Goal: Task Accomplishment & Management: Complete application form

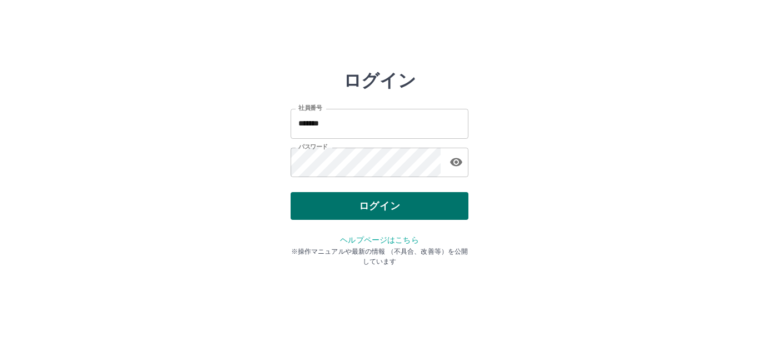
click at [356, 210] on button "ログイン" at bounding box center [379, 206] width 178 height 28
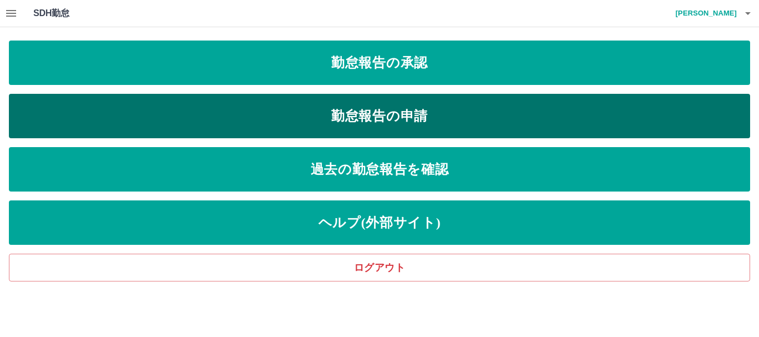
click at [334, 118] on link "勤怠報告の申請" at bounding box center [379, 116] width 741 height 44
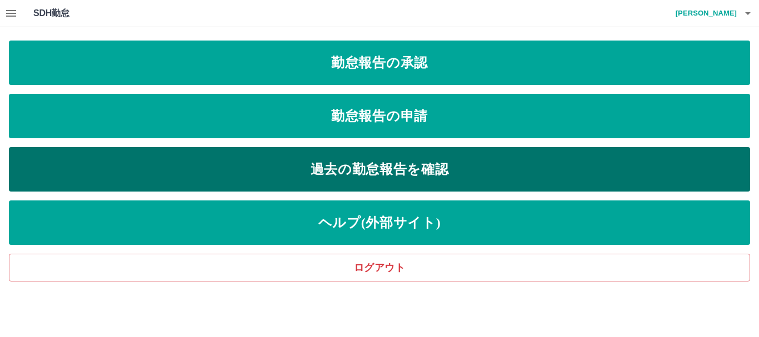
click at [318, 166] on link "過去の勤怠報告を確認" at bounding box center [379, 169] width 741 height 44
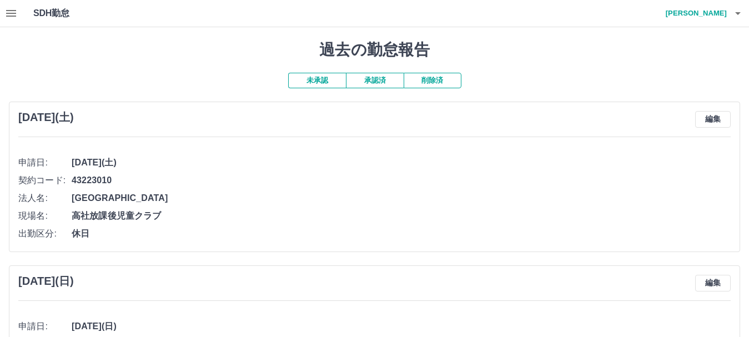
click at [335, 83] on button "未承認" at bounding box center [317, 81] width 58 height 16
click at [314, 81] on button "未承認" at bounding box center [317, 81] width 58 height 16
click at [312, 81] on button "未承認" at bounding box center [317, 81] width 58 height 16
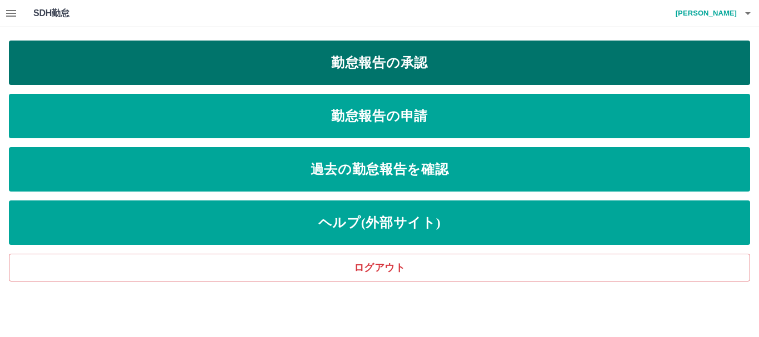
click at [346, 58] on link "勤怠報告の承認" at bounding box center [379, 63] width 741 height 44
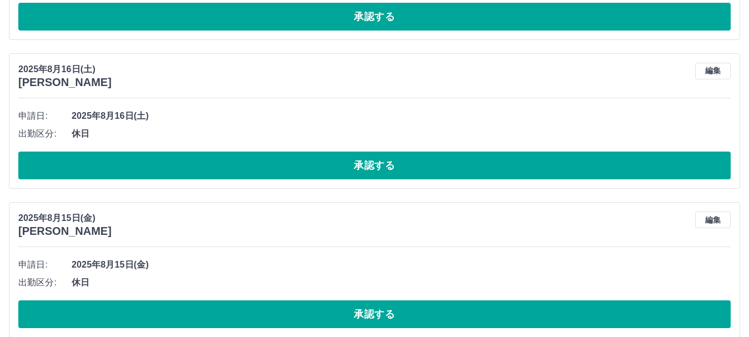
scroll to position [3437, 0]
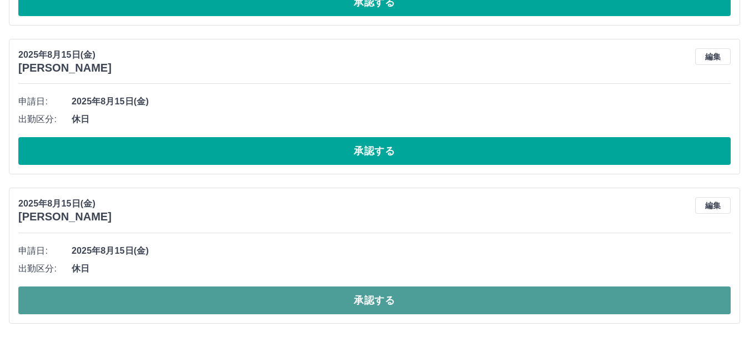
click at [358, 291] on button "承認する" at bounding box center [374, 301] width 713 height 28
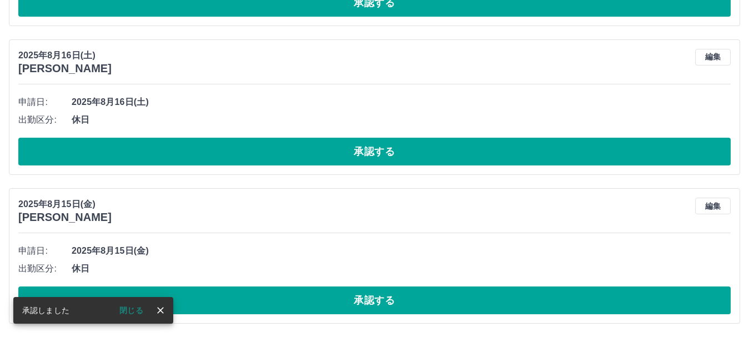
scroll to position [3288, 0]
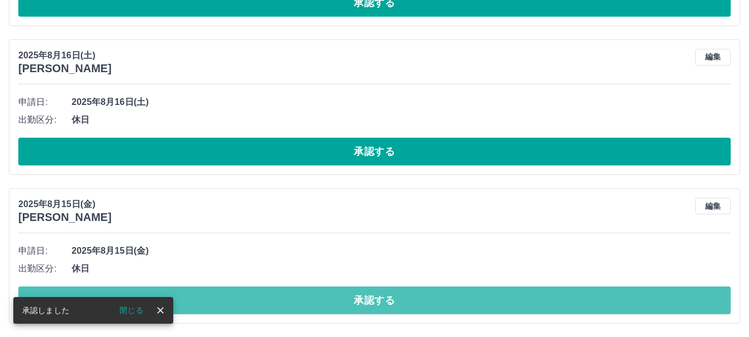
click at [358, 291] on button "承認する" at bounding box center [374, 301] width 713 height 28
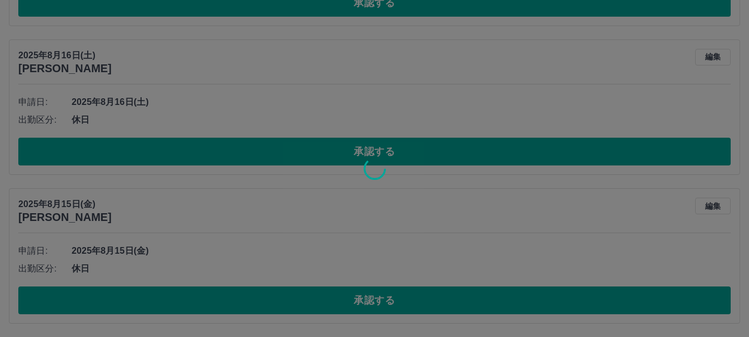
scroll to position [3139, 0]
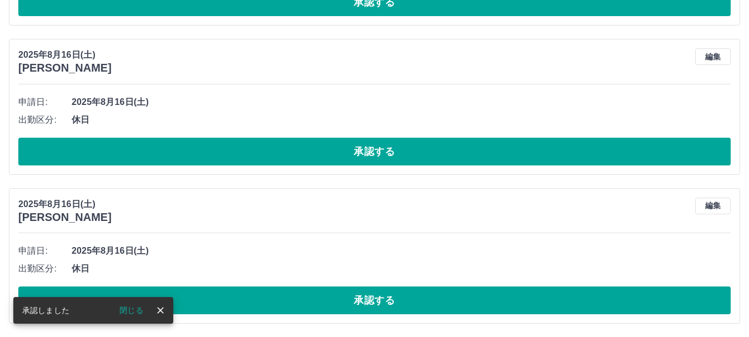
click at [358, 291] on button "承認する" at bounding box center [374, 301] width 713 height 28
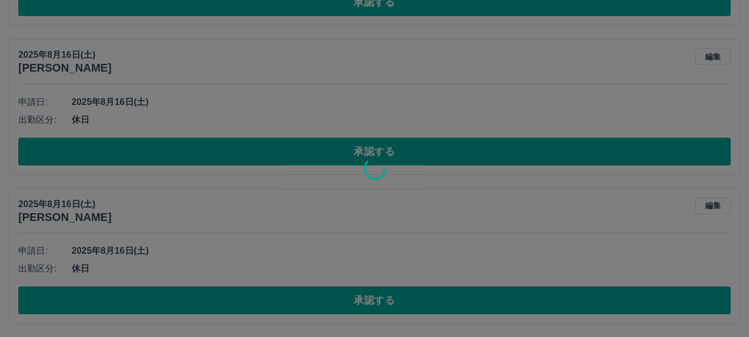
scroll to position [2990, 0]
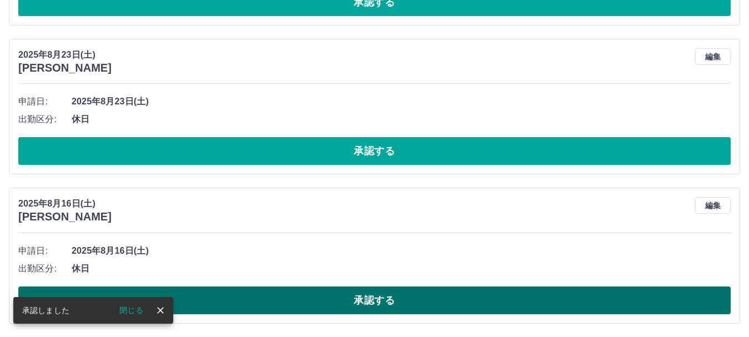
click at [360, 289] on button "承認する" at bounding box center [374, 301] width 713 height 28
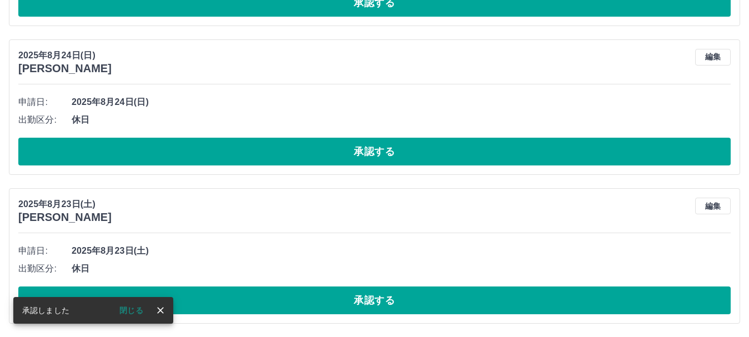
scroll to position [2841, 0]
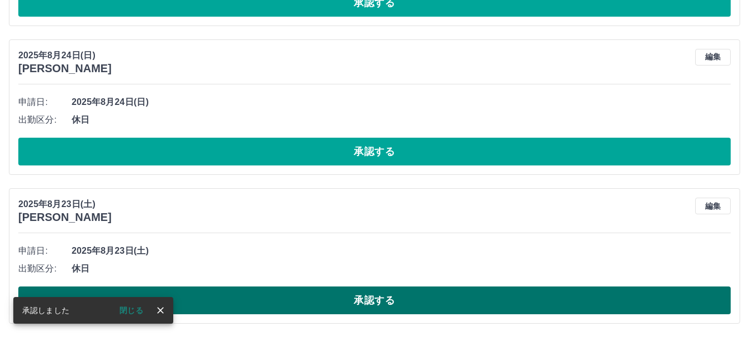
click at [345, 302] on button "承認する" at bounding box center [374, 301] width 713 height 28
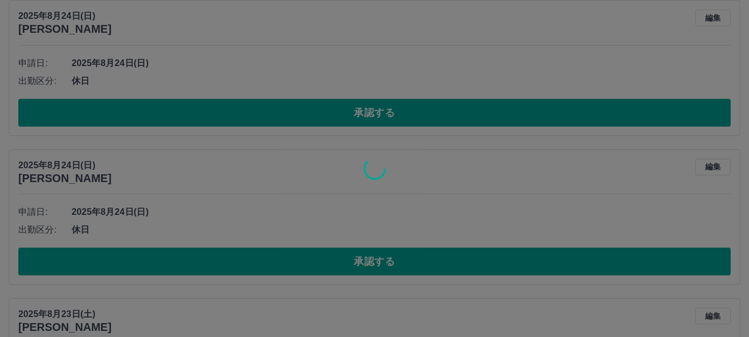
scroll to position [2692, 0]
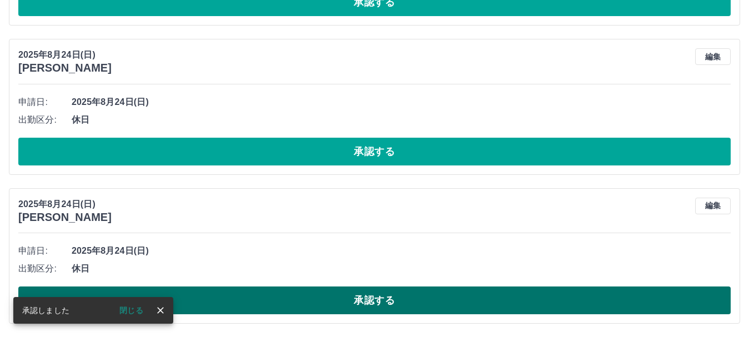
click at [341, 294] on button "承認する" at bounding box center [374, 301] width 713 height 28
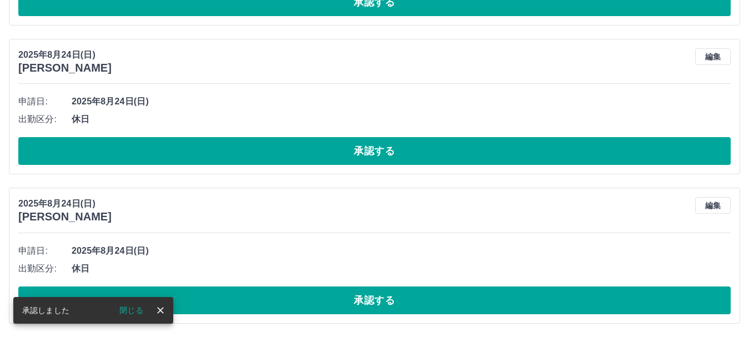
scroll to position [2543, 0]
click at [325, 260] on li "出勤区分: 休日" at bounding box center [374, 269] width 713 height 18
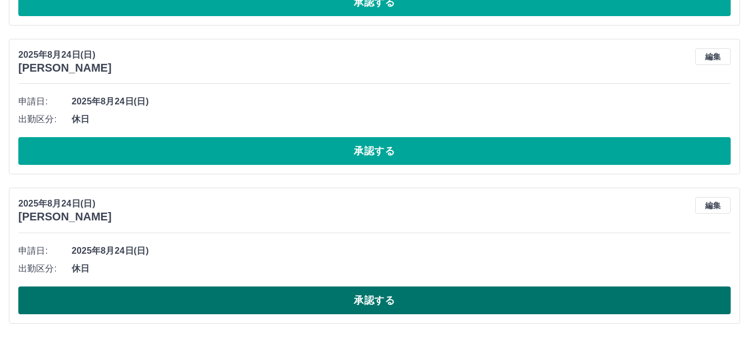
click at [323, 293] on button "承認する" at bounding box center [374, 301] width 713 height 28
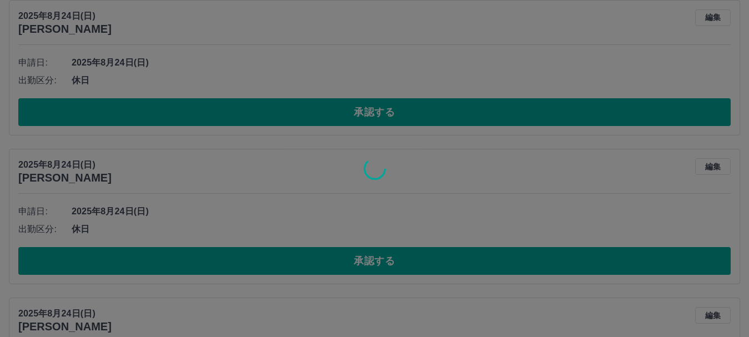
scroll to position [2394, 0]
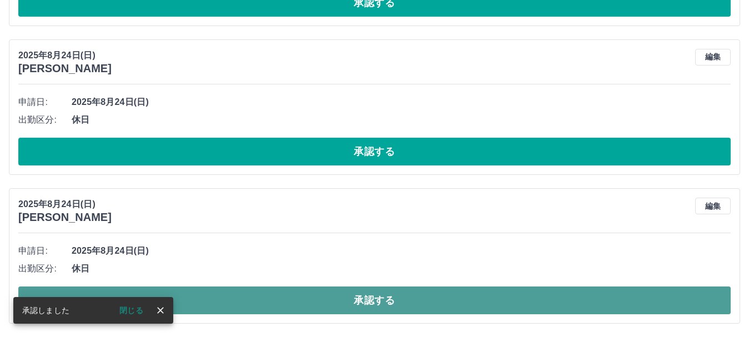
click at [308, 310] on button "承認する" at bounding box center [374, 301] width 713 height 28
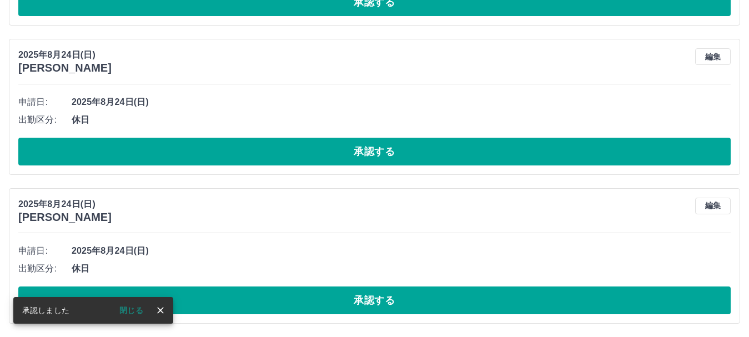
scroll to position [2245, 0]
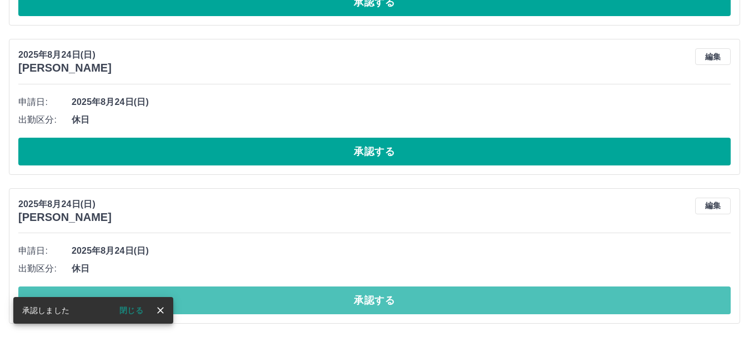
click at [282, 304] on button "承認する" at bounding box center [374, 301] width 713 height 28
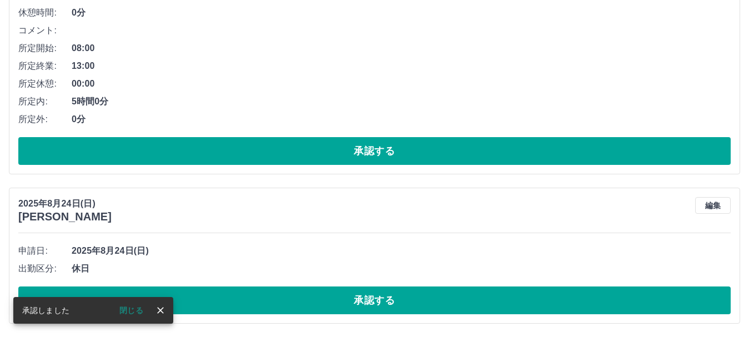
scroll to position [2096, 0]
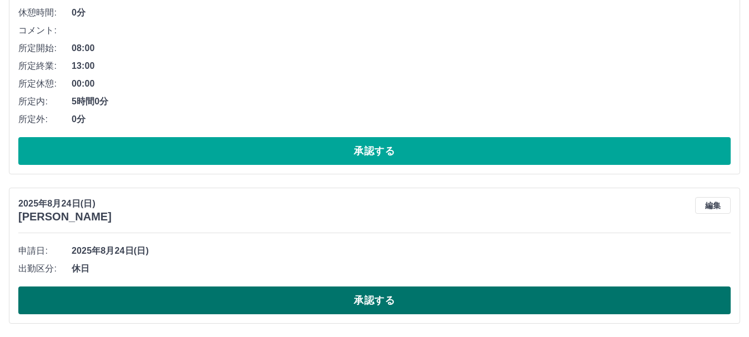
click at [172, 292] on button "承認する" at bounding box center [374, 301] width 713 height 28
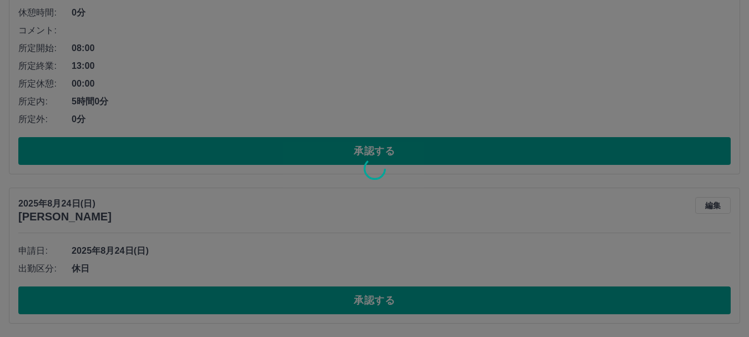
scroll to position [1947, 0]
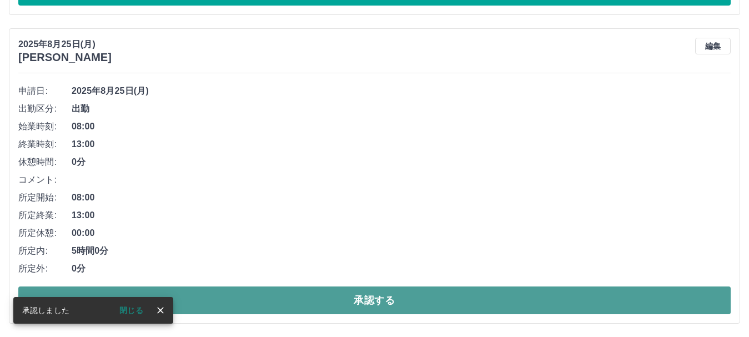
click at [246, 295] on button "承認する" at bounding box center [374, 301] width 713 height 28
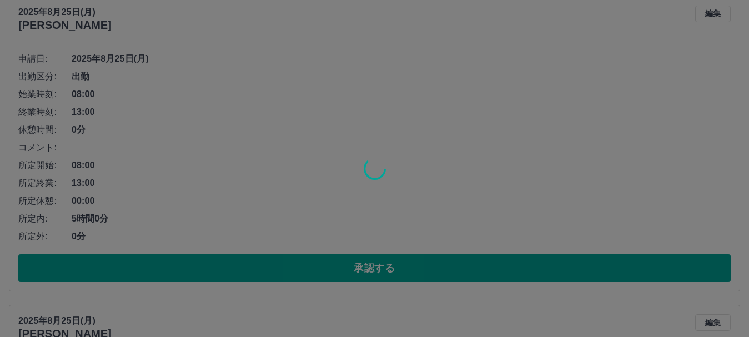
scroll to position [1638, 0]
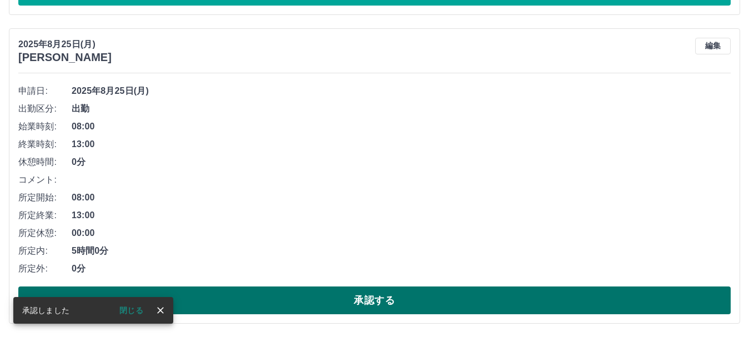
click at [238, 293] on button "承認する" at bounding box center [374, 301] width 713 height 28
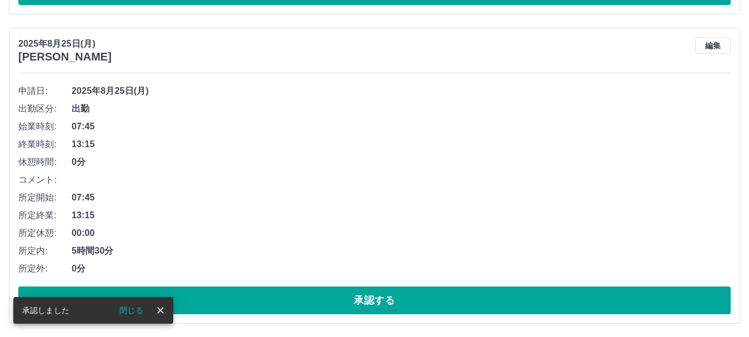
scroll to position [1329, 0]
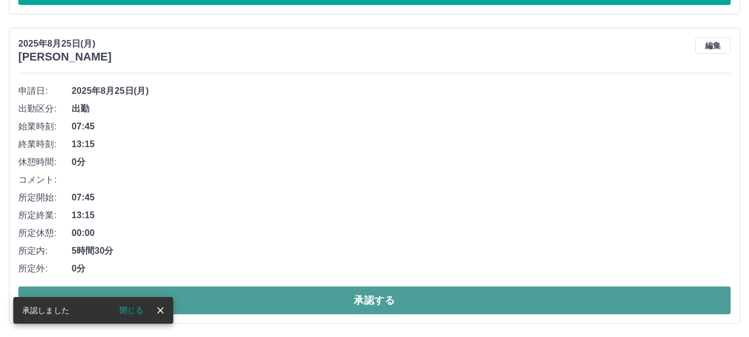
click at [220, 299] on button "承認する" at bounding box center [374, 301] width 713 height 28
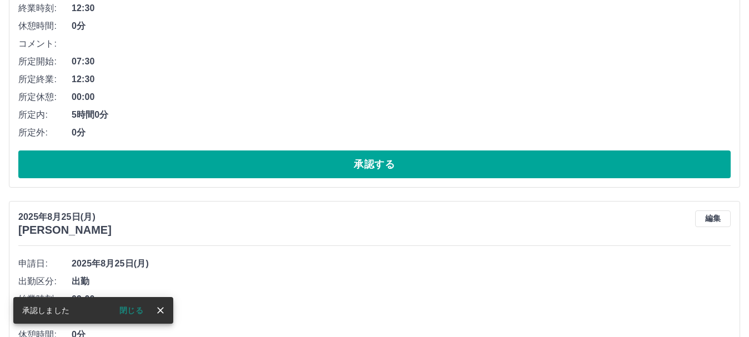
scroll to position [440, 0]
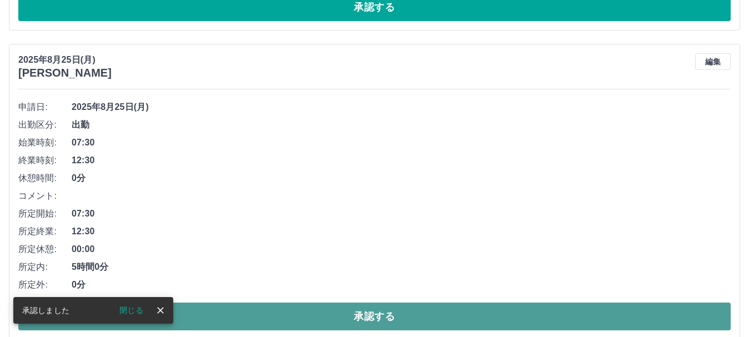
click at [220, 319] on button "承認する" at bounding box center [374, 317] width 713 height 28
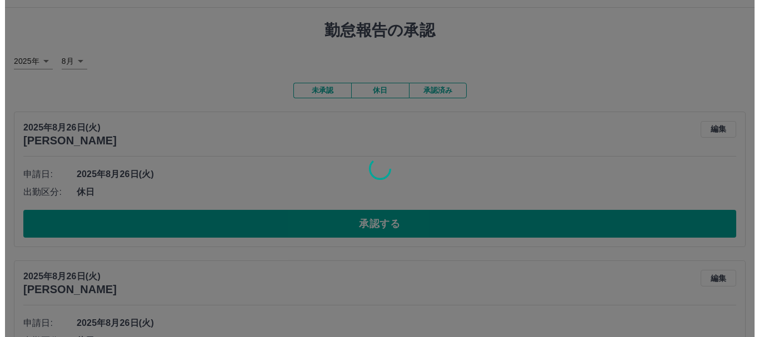
scroll to position [0, 0]
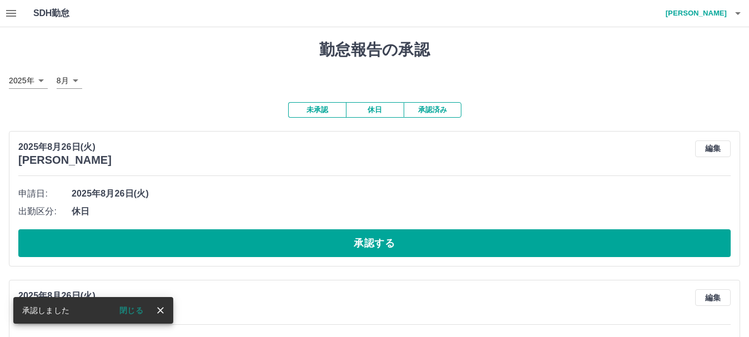
click at [730, 12] on button "button" at bounding box center [738, 13] width 22 height 27
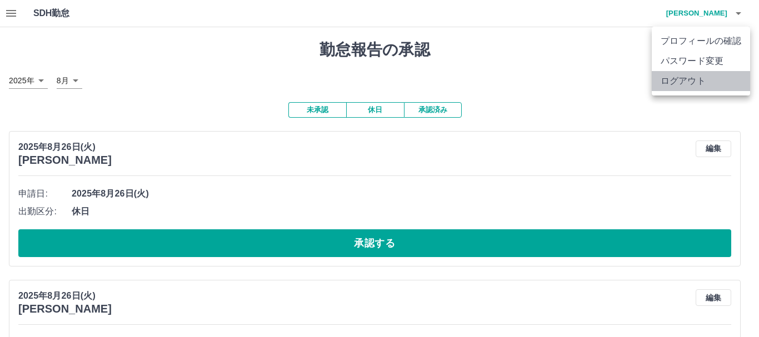
click at [687, 84] on li "ログアウト" at bounding box center [700, 81] width 98 height 20
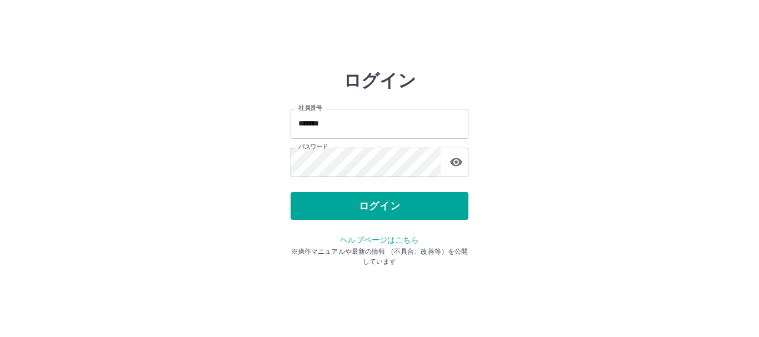
click at [429, 194] on div "ログイン" at bounding box center [379, 206] width 178 height 28
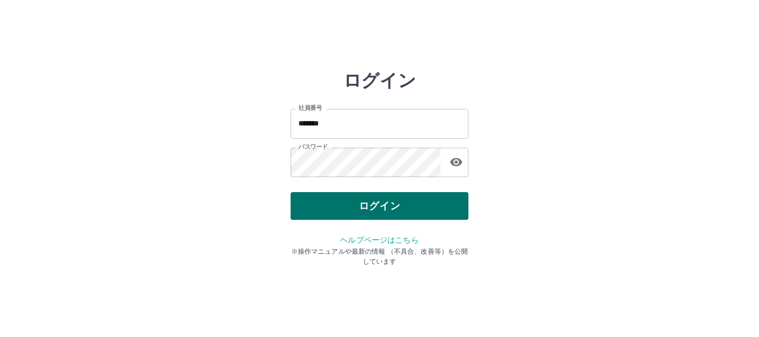
click at [427, 199] on button "ログイン" at bounding box center [379, 206] width 178 height 28
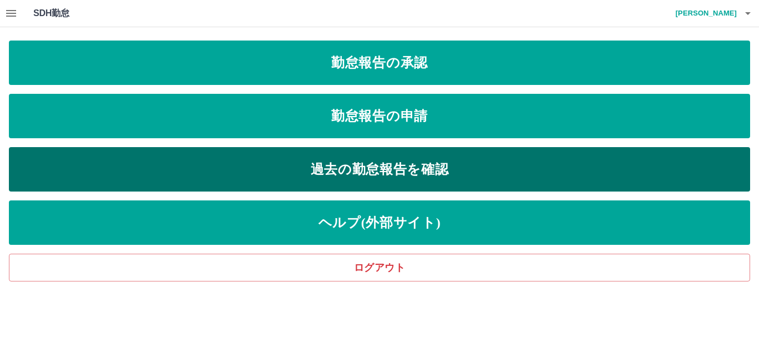
click at [388, 165] on link "過去の勤怠報告を確認" at bounding box center [379, 169] width 741 height 44
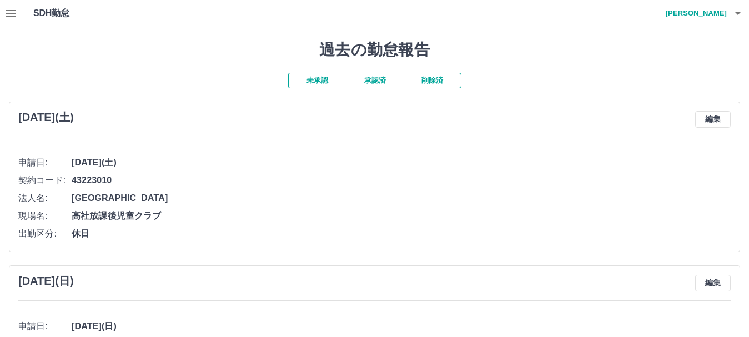
click at [379, 76] on button "承認済" at bounding box center [375, 81] width 58 height 16
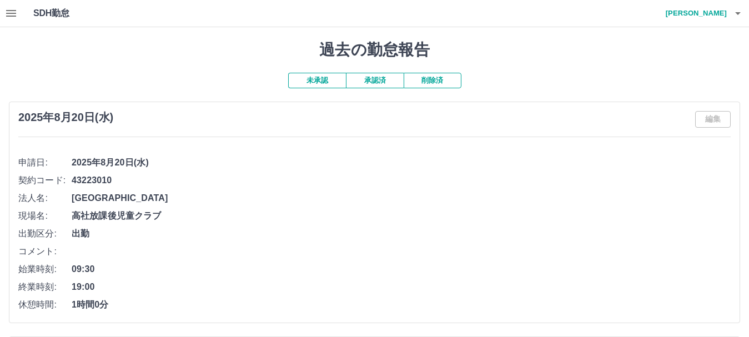
click at [702, 18] on h4 "[PERSON_NAME]" at bounding box center [693, 13] width 67 height 27
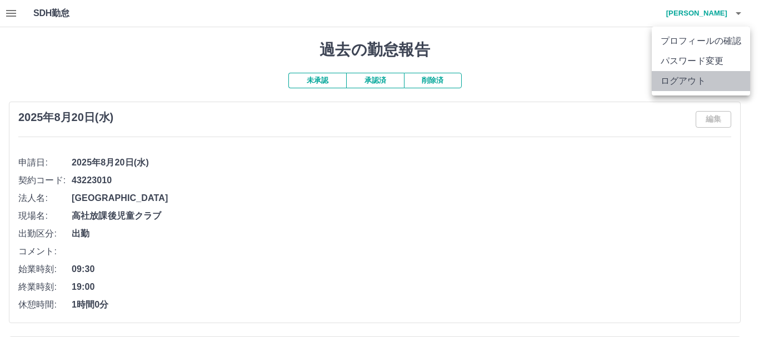
click at [688, 79] on li "ログアウト" at bounding box center [700, 81] width 98 height 20
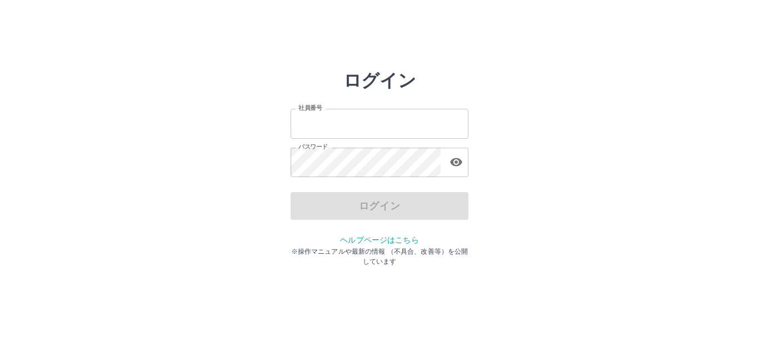
type input "*******"
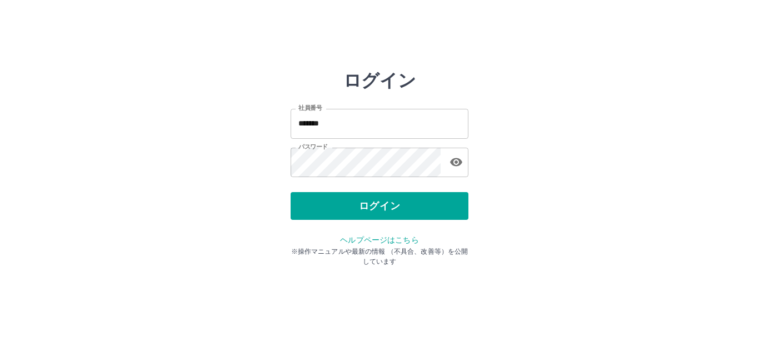
click at [385, 204] on div "ログイン" at bounding box center [379, 206] width 178 height 28
click at [385, 204] on button "ログイン" at bounding box center [379, 206] width 178 height 28
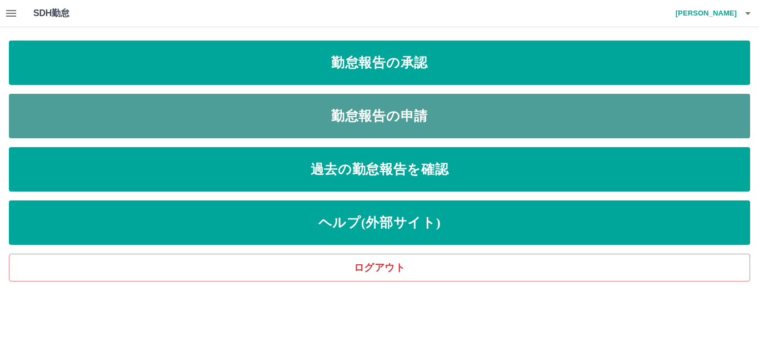
click at [416, 112] on link "勤怠報告の申請" at bounding box center [379, 116] width 741 height 44
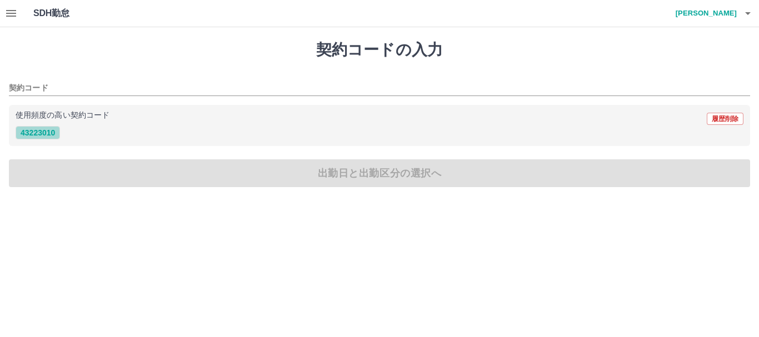
click at [25, 131] on button "43223010" at bounding box center [38, 132] width 44 height 13
type input "********"
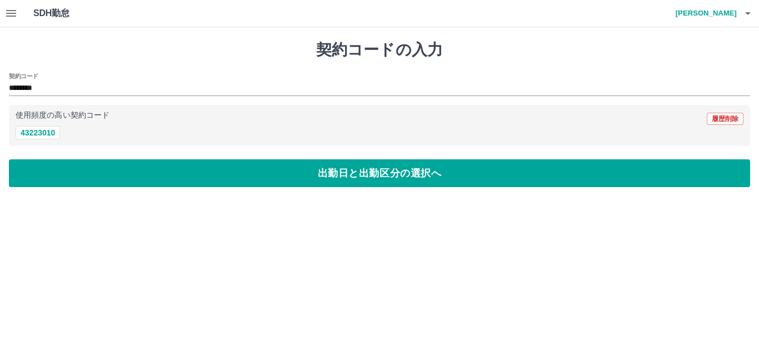
click at [41, 155] on div "契約コードの入力 契約コード ******** 使用頻度の高い契約コード 履歴削除 43223010 出勤日と出勤区分の選択へ" at bounding box center [379, 113] width 759 height 173
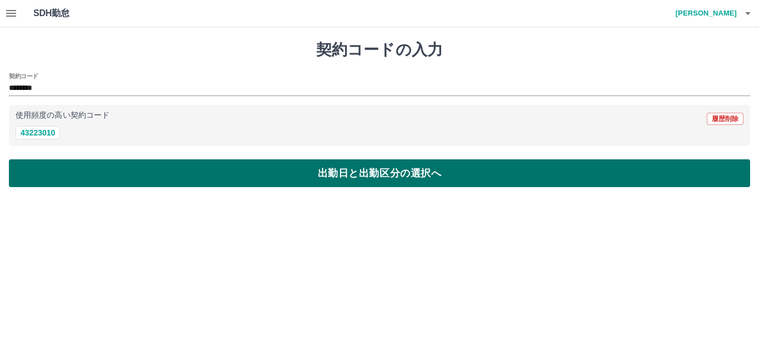
click at [43, 172] on button "出勤日と出勤区分の選択へ" at bounding box center [379, 173] width 741 height 28
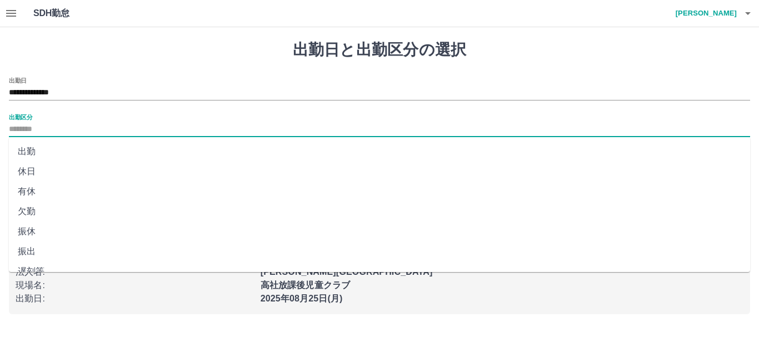
click at [28, 131] on input "出勤区分" at bounding box center [379, 130] width 741 height 14
click at [34, 155] on li "出勤" at bounding box center [379, 152] width 741 height 20
type input "**"
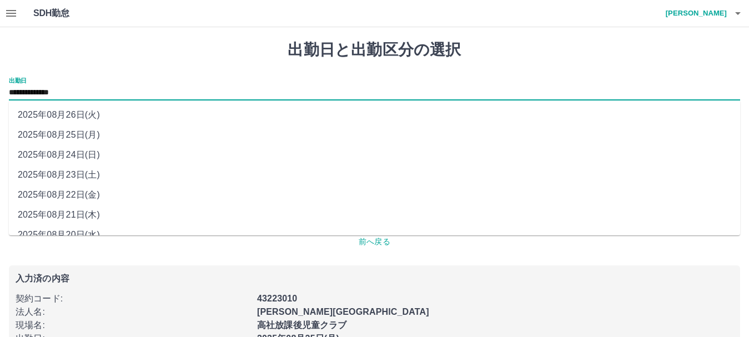
click at [64, 89] on input "**********" at bounding box center [374, 93] width 731 height 14
click at [76, 214] on li "2025年08月21日(木)" at bounding box center [374, 215] width 731 height 20
type input "**********"
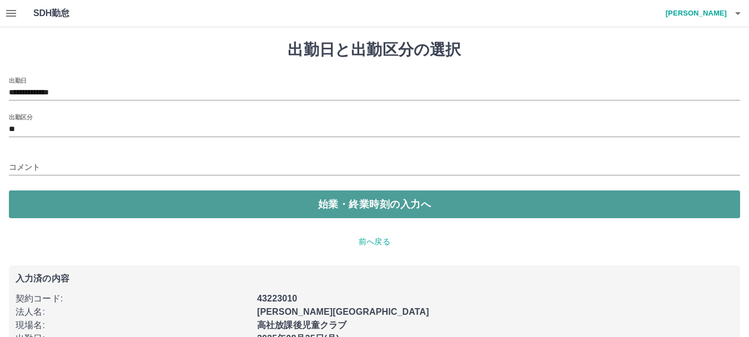
click at [76, 207] on button "始業・終業時刻の入力へ" at bounding box center [374, 204] width 731 height 28
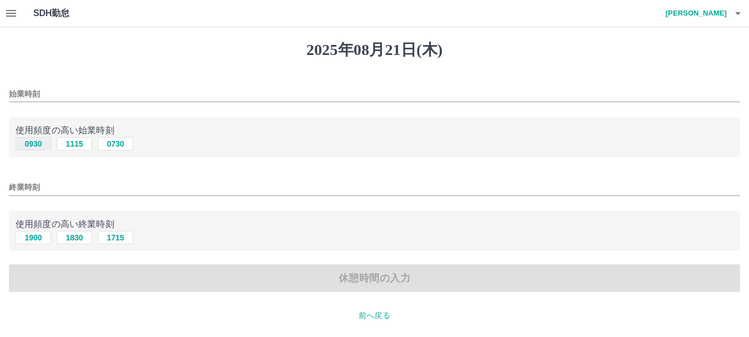
click at [30, 140] on button "0930" at bounding box center [34, 143] width 36 height 13
type input "****"
click at [33, 236] on button "1900" at bounding box center [34, 237] width 36 height 13
type input "****"
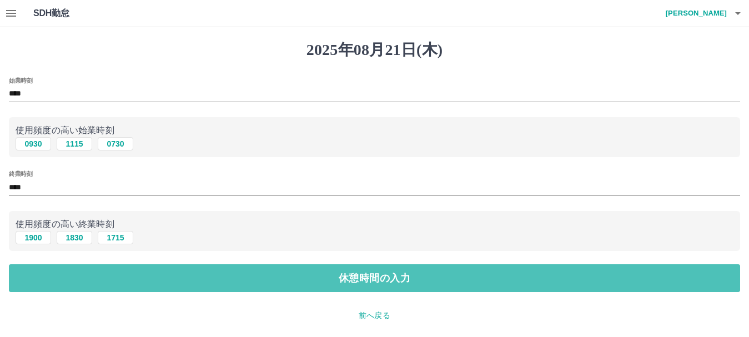
drag, startPoint x: 37, startPoint y: 269, endPoint x: 38, endPoint y: 261, distance: 8.4
click at [38, 269] on button "休憩時間の入力" at bounding box center [374, 278] width 731 height 28
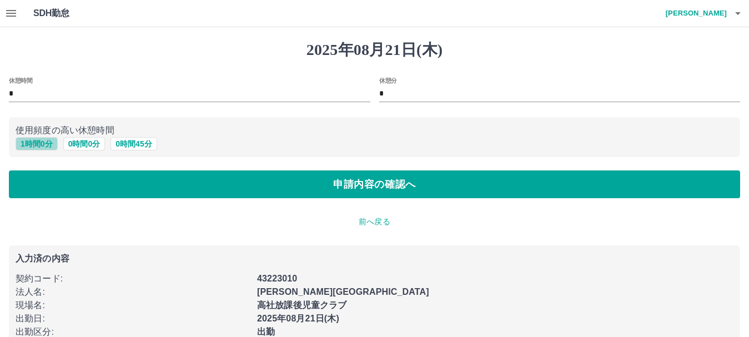
click at [32, 146] on button "1 時間 0 分" at bounding box center [37, 143] width 42 height 13
type input "*"
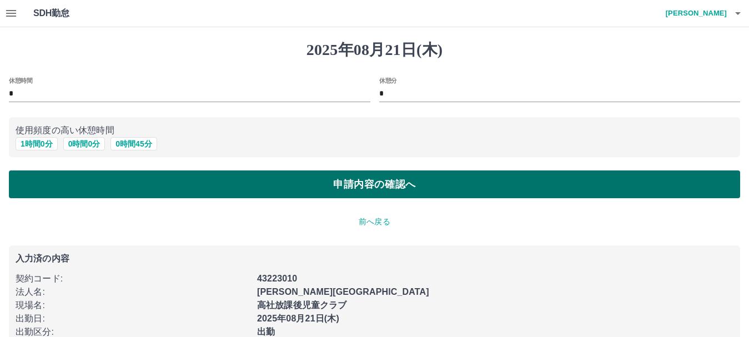
click at [32, 178] on button "申請内容の確認へ" at bounding box center [374, 184] width 731 height 28
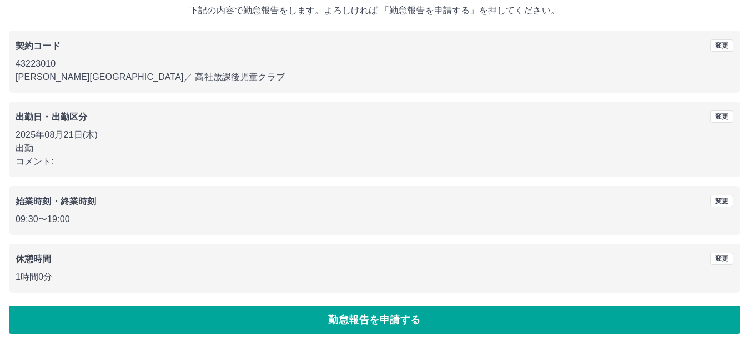
scroll to position [79, 0]
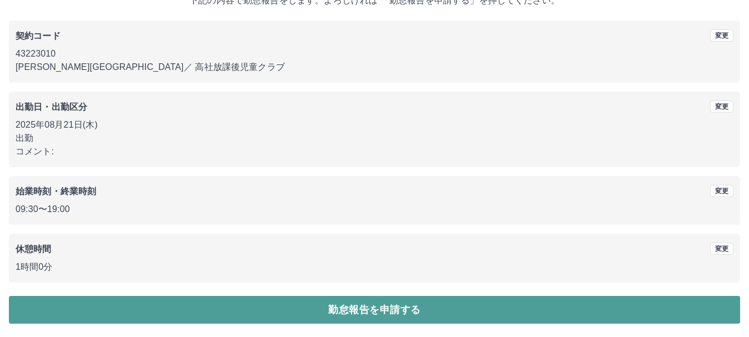
click at [153, 303] on button "勤怠報告を申請する" at bounding box center [374, 310] width 731 height 28
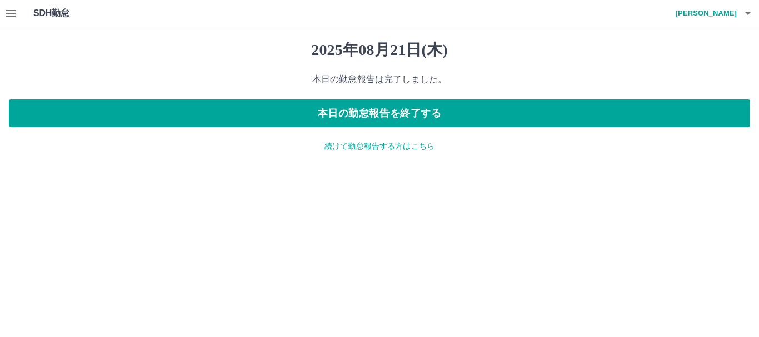
click at [399, 148] on p "続けて勤怠報告する方はこちら" at bounding box center [379, 147] width 741 height 12
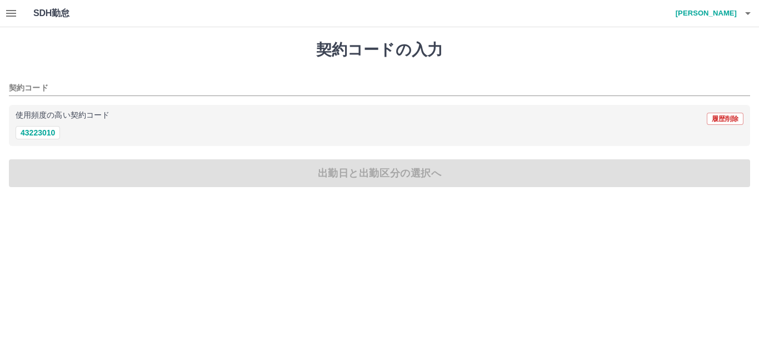
click at [36, 124] on div "使用頻度の高い契約コード 履歴削除" at bounding box center [380, 119] width 728 height 14
click at [43, 141] on div "使用頻度の高い契約コード 履歴削除 43223010" at bounding box center [379, 126] width 741 height 42
click at [38, 132] on button "43223010" at bounding box center [38, 132] width 44 height 13
type input "********"
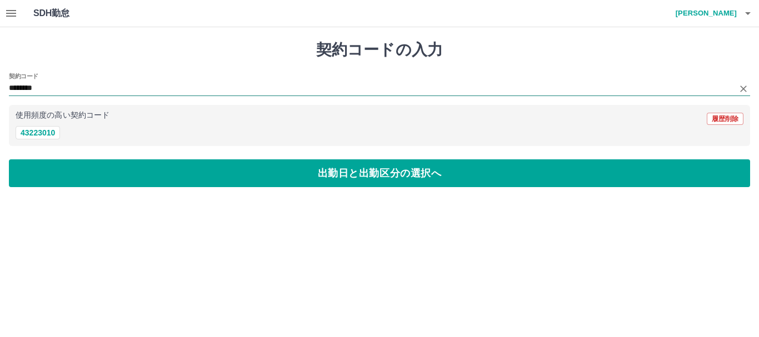
click at [54, 92] on input "********" at bounding box center [371, 89] width 724 height 14
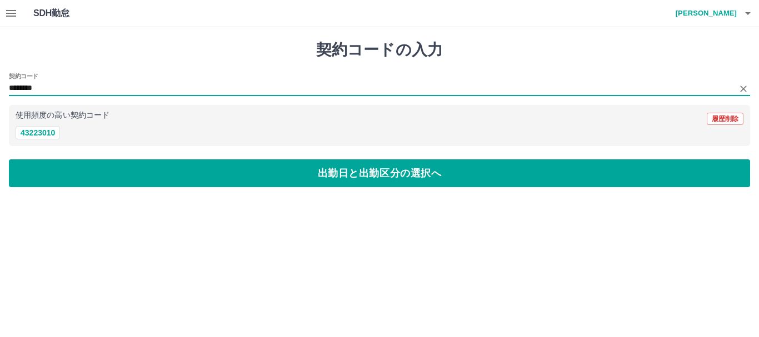
click at [60, 173] on button "出勤日と出勤区分の選択へ" at bounding box center [379, 173] width 741 height 28
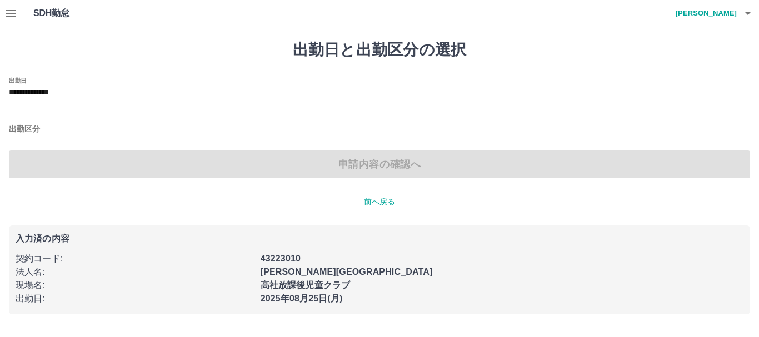
click at [56, 99] on input "**********" at bounding box center [379, 93] width 741 height 14
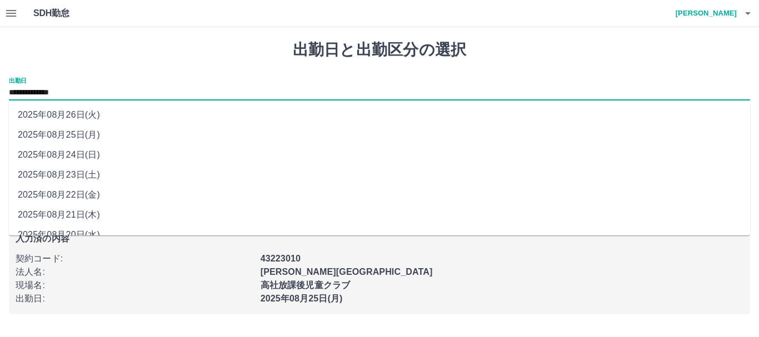
click at [81, 193] on li "2025年08月22日(金)" at bounding box center [379, 195] width 741 height 20
type input "**********"
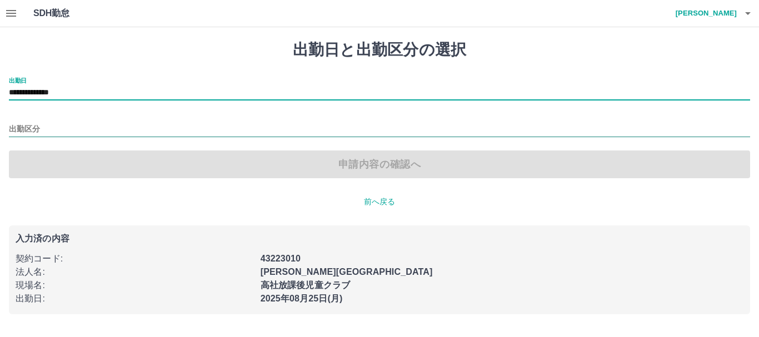
click at [37, 123] on input "出勤区分" at bounding box center [379, 130] width 741 height 14
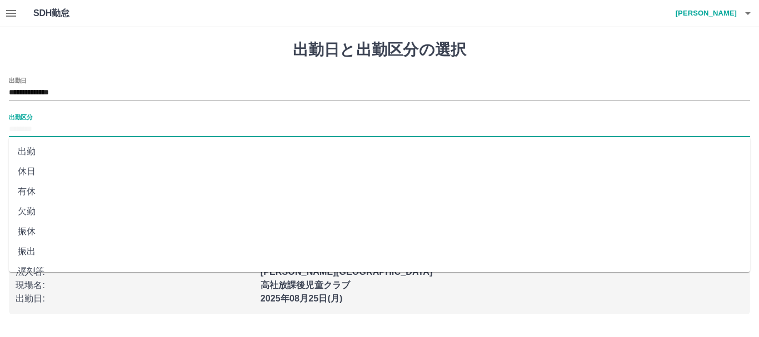
click at [41, 160] on li "出勤" at bounding box center [379, 152] width 741 height 20
type input "**"
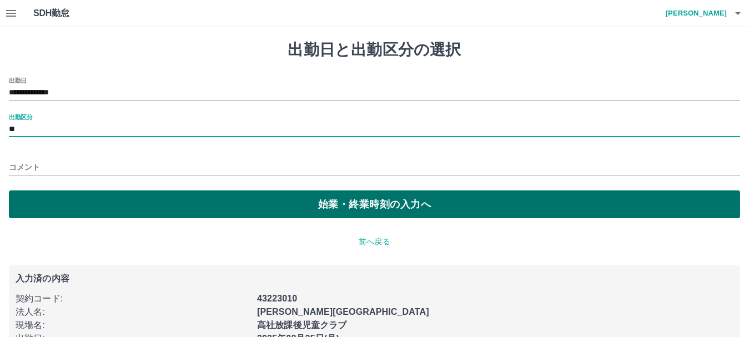
click at [45, 195] on button "始業・終業時刻の入力へ" at bounding box center [374, 204] width 731 height 28
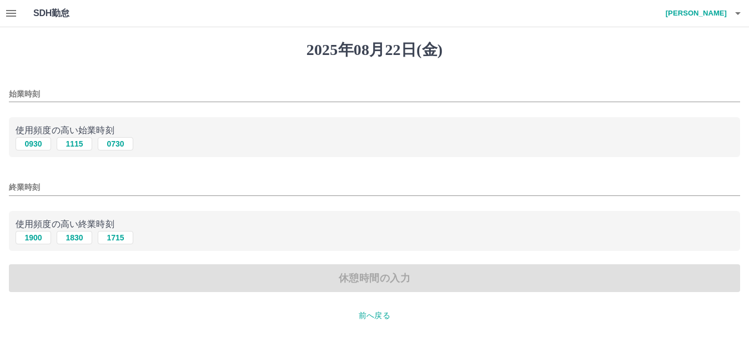
click at [42, 152] on div "使用頻度の高い始業時刻 0930 1115 0730" at bounding box center [374, 137] width 731 height 41
click at [38, 146] on button "0930" at bounding box center [34, 143] width 36 height 13
type input "****"
click at [42, 238] on button "1900" at bounding box center [34, 237] width 36 height 13
type input "****"
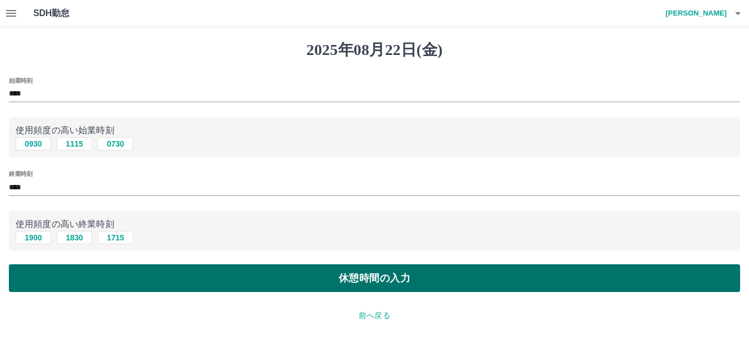
drag, startPoint x: 62, startPoint y: 299, endPoint x: 59, endPoint y: 289, distance: 10.9
click at [60, 295] on div "2025年08月22日(金) 始業時刻 **** 使用頻度の高い始業時刻 0930 1115 0730 終業時刻 **** 使用頻度の高い終業時刻 1900 …" at bounding box center [374, 241] width 749 height 428
click at [58, 284] on button "休憩時間の入力" at bounding box center [374, 278] width 731 height 28
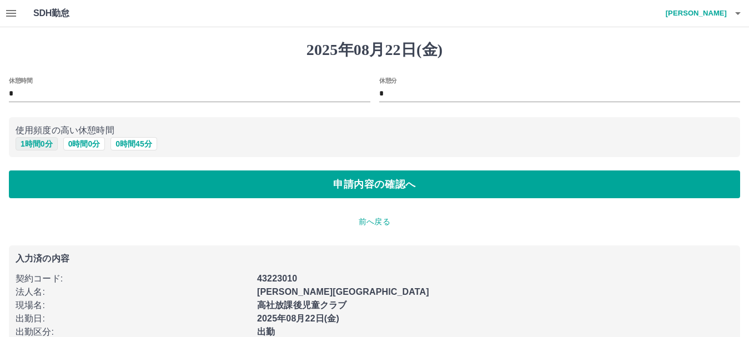
click at [37, 142] on button "1 時間 0 分" at bounding box center [37, 143] width 42 height 13
type input "*"
click at [41, 168] on div "休憩時間 * 休憩分 * 使用頻度の高い休憩時間 1 時間 0 分 0 時間 0 分 0 時間 45 分 申請内容の確認へ" at bounding box center [374, 138] width 731 height 122
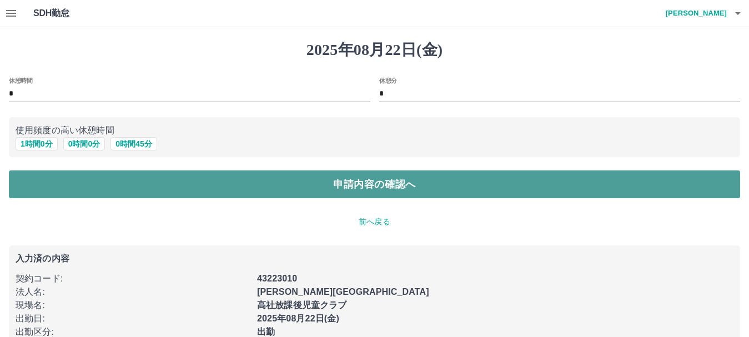
click at [41, 179] on button "申請内容の確認へ" at bounding box center [374, 184] width 731 height 28
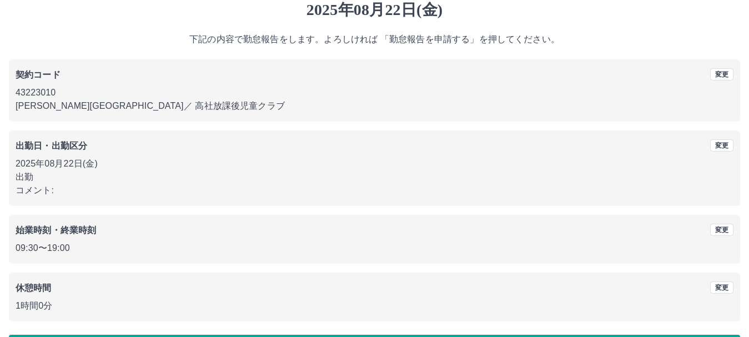
scroll to position [79, 0]
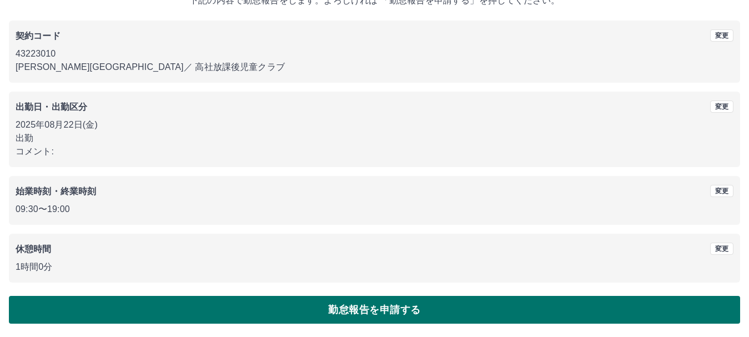
drag, startPoint x: 103, startPoint y: 286, endPoint x: 106, endPoint y: 297, distance: 11.4
click at [106, 296] on div "2025年08月22日(金) 下記の内容で勤怠報告をします。よろしければ 「勤怠報告を申請する」を押してください。 契約コード 変更 43223010 中野市…" at bounding box center [374, 142] width 749 height 389
click at [106, 298] on button "勤怠報告を申請する" at bounding box center [374, 310] width 731 height 28
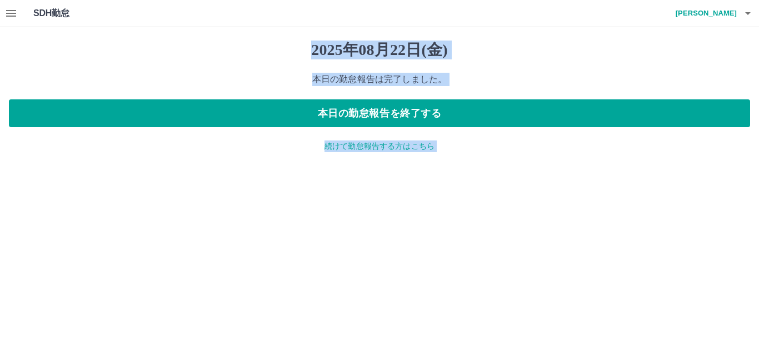
click at [385, 150] on p "続けて勤怠報告する方はこちら" at bounding box center [379, 147] width 741 height 12
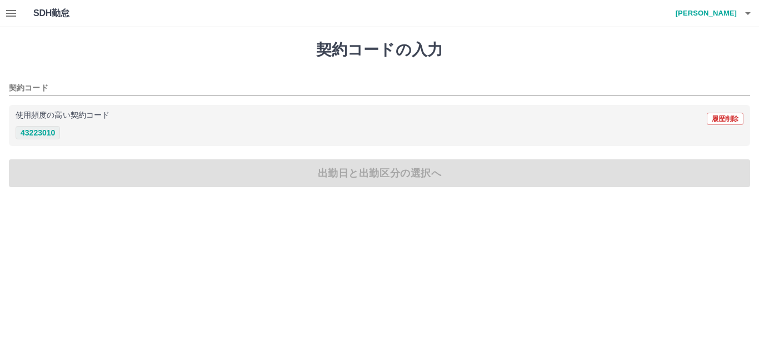
click at [41, 136] on button "43223010" at bounding box center [38, 132] width 44 height 13
type input "********"
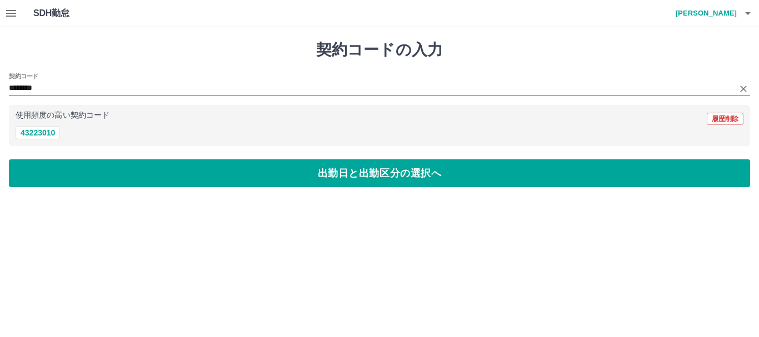
click at [54, 86] on input "********" at bounding box center [371, 89] width 724 height 14
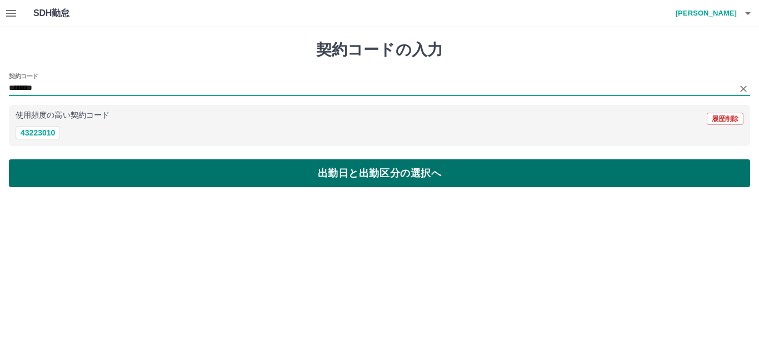
click at [46, 171] on button "出勤日と出勤区分の選択へ" at bounding box center [379, 173] width 741 height 28
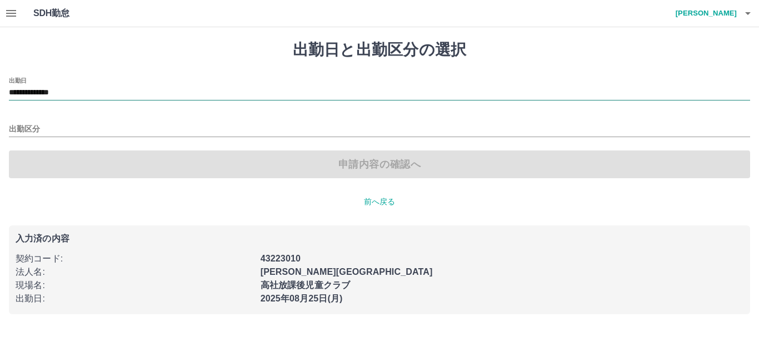
click at [49, 92] on input "**********" at bounding box center [379, 93] width 741 height 14
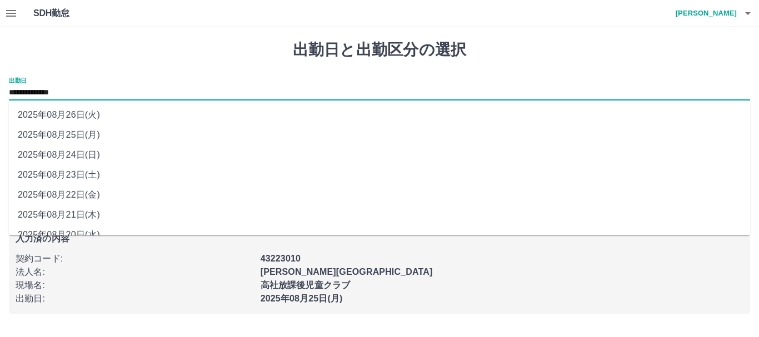
click at [68, 175] on li "2025年08月23日(土)" at bounding box center [379, 175] width 741 height 20
type input "**********"
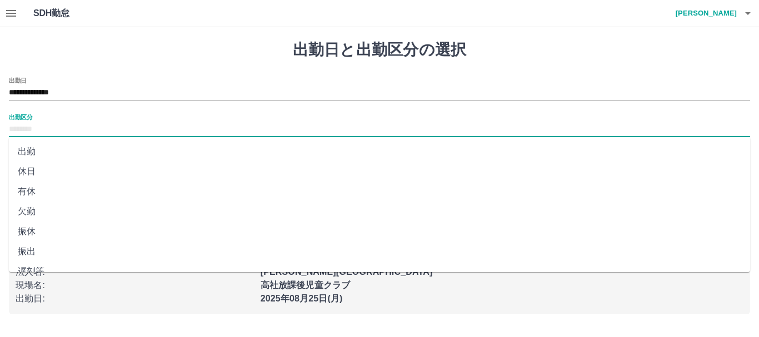
click at [28, 131] on input "出勤区分" at bounding box center [379, 130] width 741 height 14
click at [36, 163] on li "休日" at bounding box center [379, 172] width 741 height 20
type input "**"
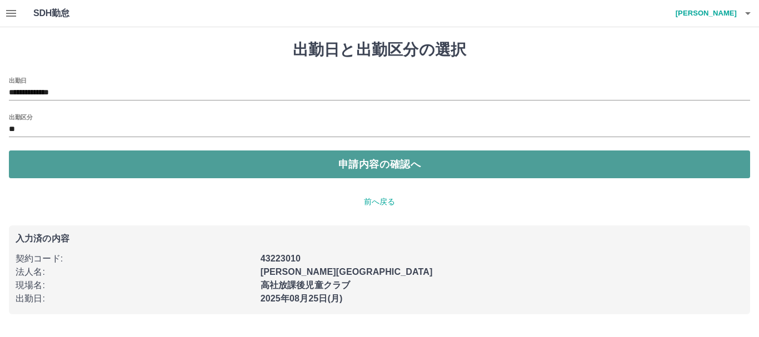
click at [38, 167] on button "申請内容の確認へ" at bounding box center [379, 165] width 741 height 28
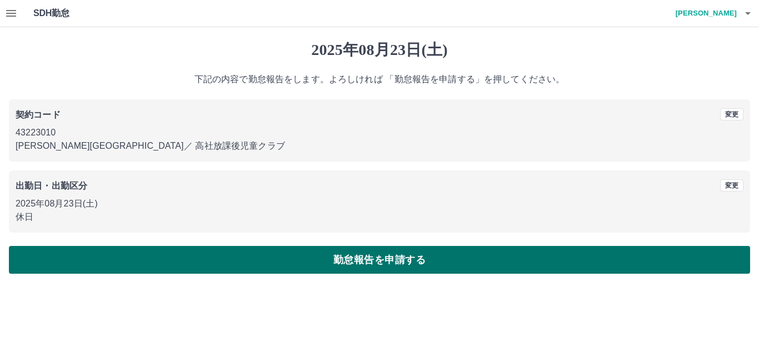
click at [59, 259] on button "勤怠報告を申請する" at bounding box center [379, 260] width 741 height 28
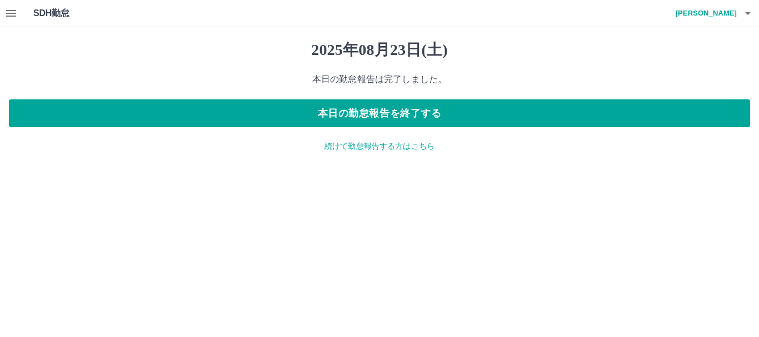
click at [354, 154] on div "2025年08月23日(土) 本日の勤怠報告は完了しました。 本日の勤怠報告を終了する 続けて勤怠報告する方はこちら" at bounding box center [379, 96] width 759 height 138
click at [349, 141] on p "続けて勤怠報告する方はこちら" at bounding box center [379, 147] width 741 height 12
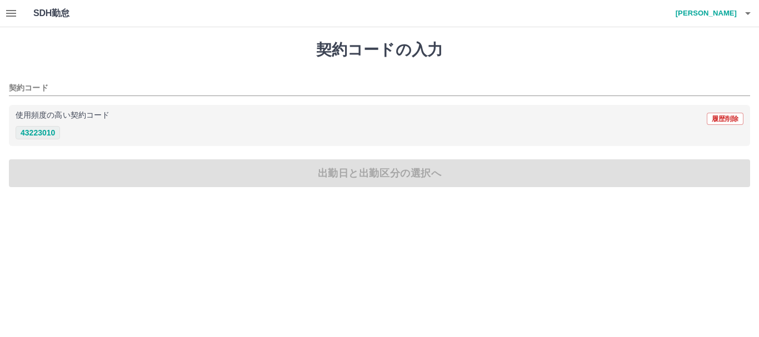
click at [39, 137] on button "43223010" at bounding box center [38, 132] width 44 height 13
type input "********"
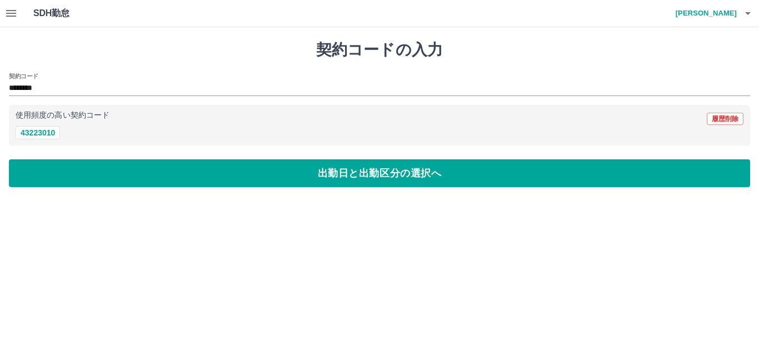
click at [40, 153] on div "契約コードの入力 契約コード ******** 使用頻度の高い契約コード 履歴削除 43223010 出勤日と出勤区分の選択へ" at bounding box center [379, 113] width 759 height 173
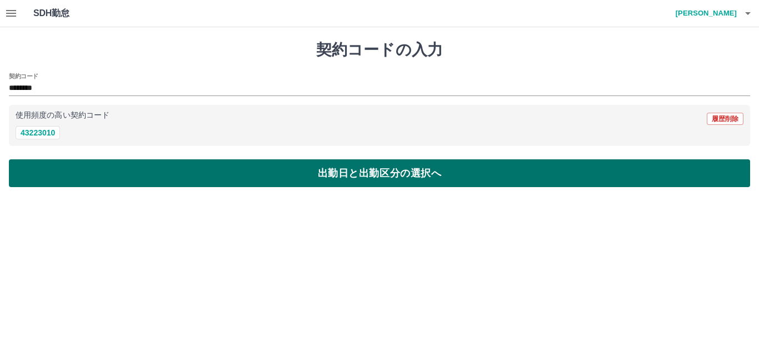
click at [42, 163] on button "出勤日と出勤区分の選択へ" at bounding box center [379, 173] width 741 height 28
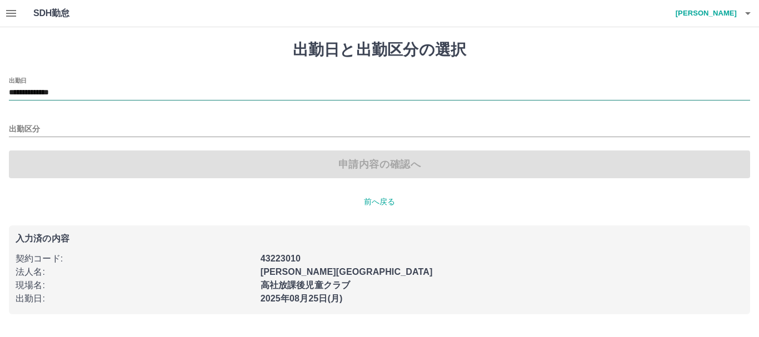
click at [44, 92] on input "**********" at bounding box center [379, 93] width 741 height 14
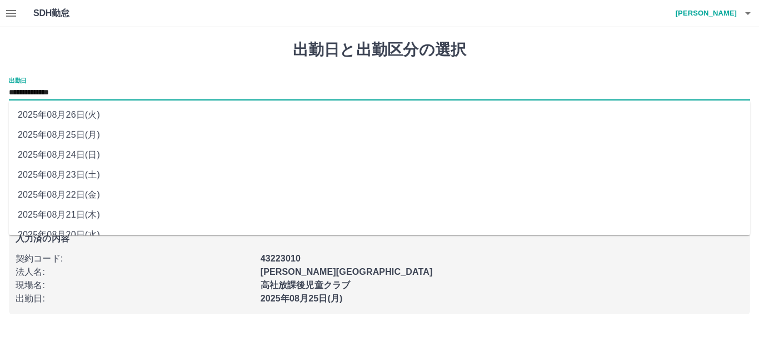
click at [65, 160] on li "2025年08月24日(日)" at bounding box center [379, 155] width 741 height 20
type input "**********"
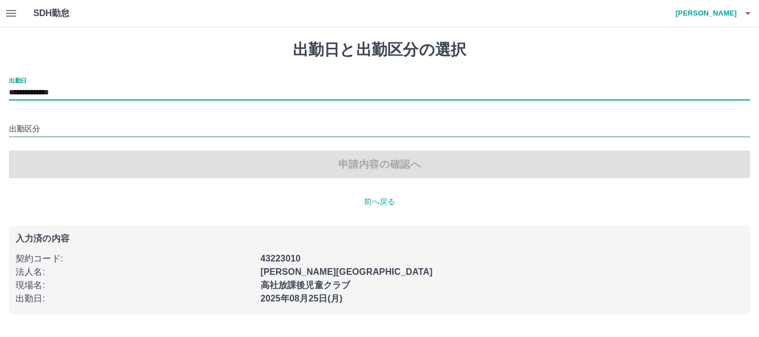
click at [46, 130] on input "出勤区分" at bounding box center [379, 130] width 741 height 14
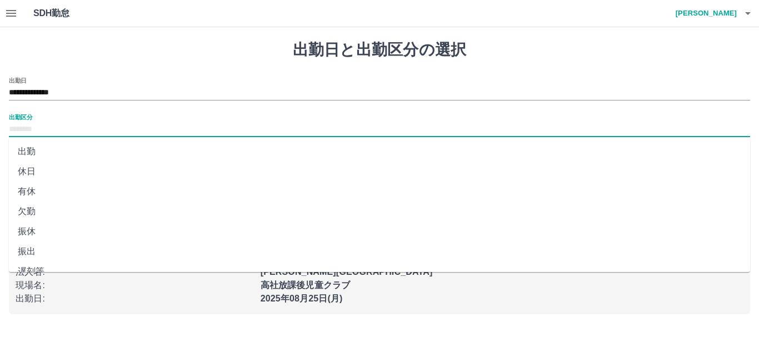
click at [49, 168] on li "休日" at bounding box center [379, 172] width 741 height 20
type input "**"
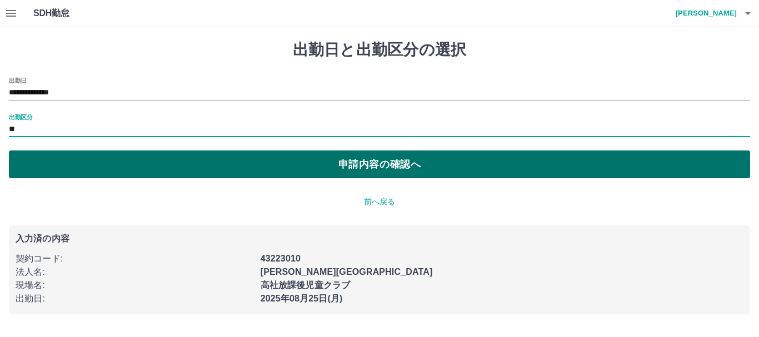
click at [49, 165] on button "申請内容の確認へ" at bounding box center [379, 165] width 741 height 28
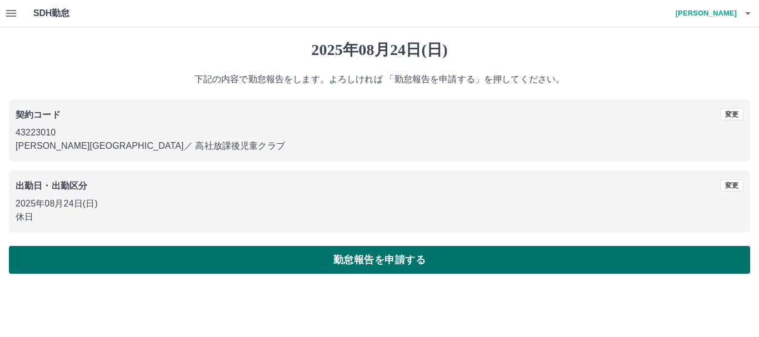
click at [56, 262] on button "勤怠報告を申請する" at bounding box center [379, 260] width 741 height 28
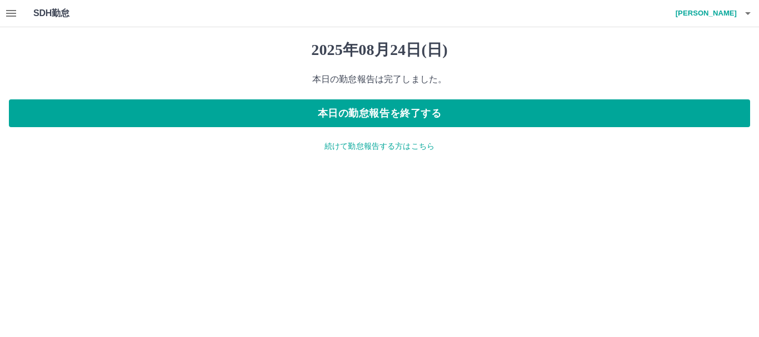
click at [396, 150] on p "続けて勤怠報告する方はこちら" at bounding box center [379, 147] width 741 height 12
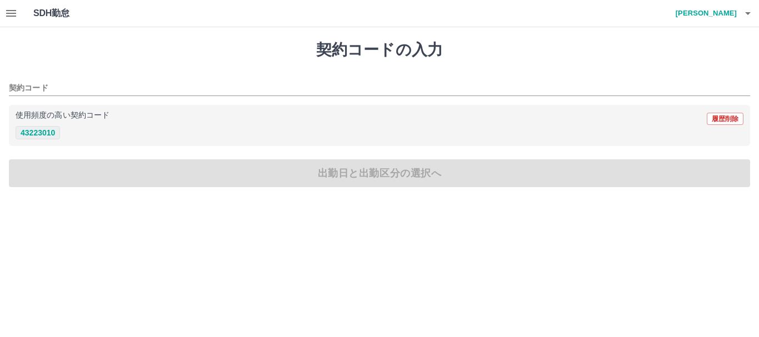
click at [32, 137] on button "43223010" at bounding box center [38, 132] width 44 height 13
type input "********"
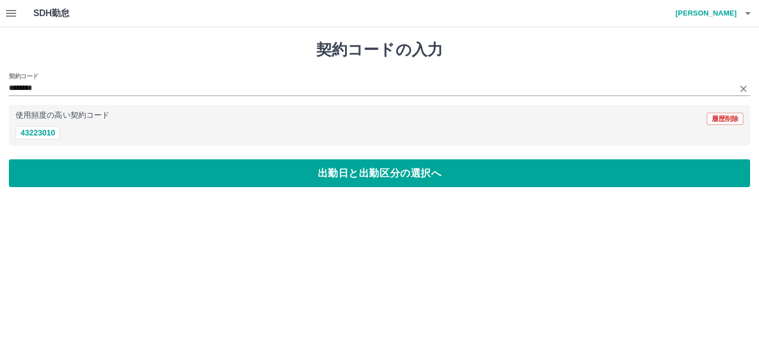
click at [47, 77] on div "契約コード ********" at bounding box center [379, 84] width 741 height 23
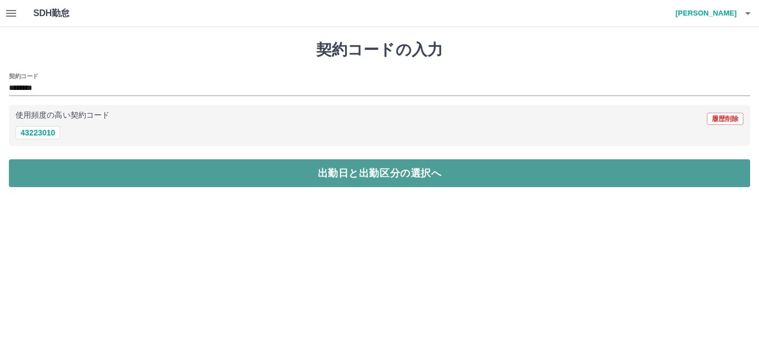
click at [53, 173] on button "出勤日と出勤区分の選択へ" at bounding box center [379, 173] width 741 height 28
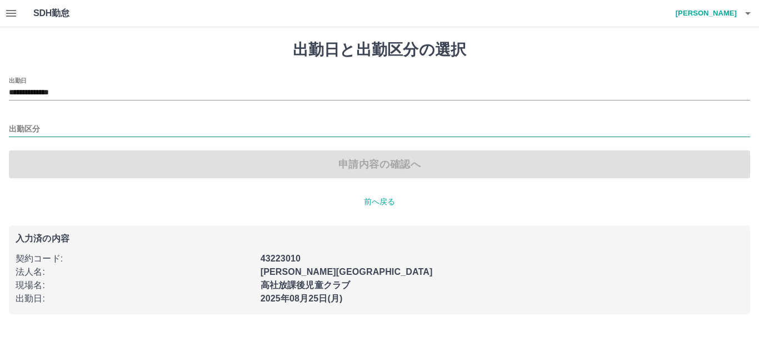
click at [22, 126] on input "出勤区分" at bounding box center [379, 130] width 741 height 14
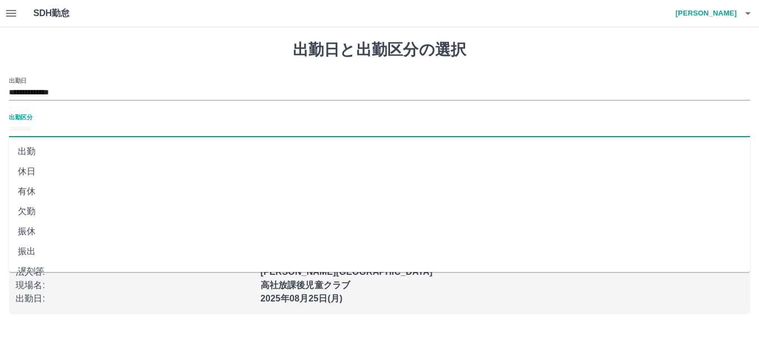
click at [31, 146] on li "出勤" at bounding box center [379, 152] width 741 height 20
type input "**"
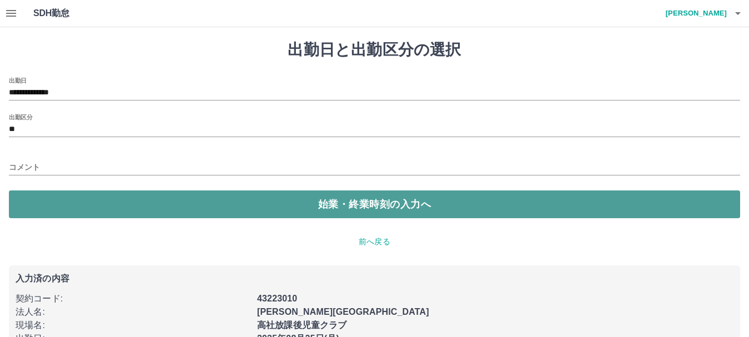
click at [37, 203] on button "始業・終業時刻の入力へ" at bounding box center [374, 204] width 731 height 28
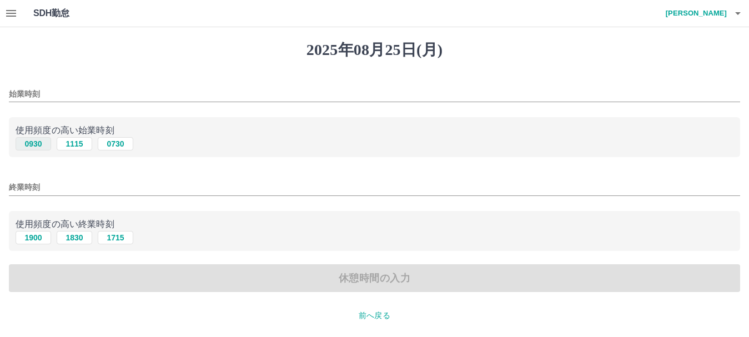
drag, startPoint x: 16, startPoint y: 132, endPoint x: 19, endPoint y: 138, distance: 7.5
click at [16, 131] on p "使用頻度の高い始業時刻" at bounding box center [375, 130] width 718 height 13
click at [29, 144] on button "0930" at bounding box center [34, 143] width 36 height 13
type input "****"
click at [40, 239] on button "1900" at bounding box center [34, 237] width 36 height 13
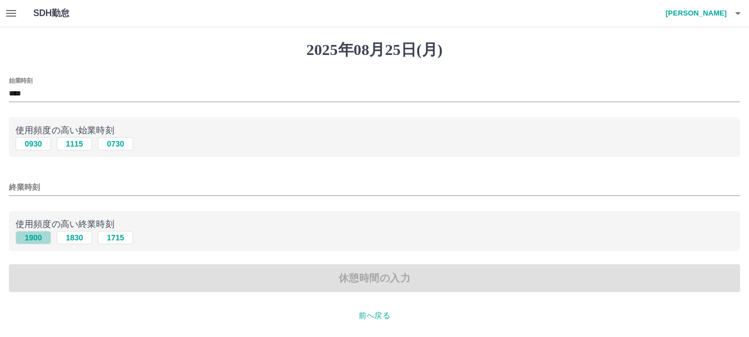
type input "****"
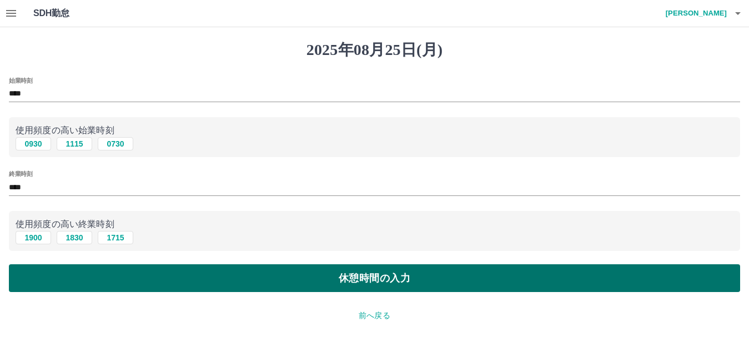
click at [45, 264] on button "休憩時間の入力" at bounding box center [374, 278] width 731 height 28
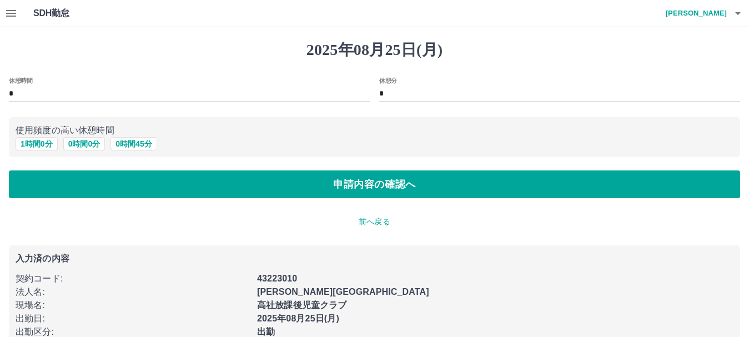
click at [37, 136] on p "使用頻度の高い休憩時間" at bounding box center [375, 130] width 718 height 13
click at [40, 143] on button "1 時間 0 分" at bounding box center [37, 143] width 42 height 13
type input "*"
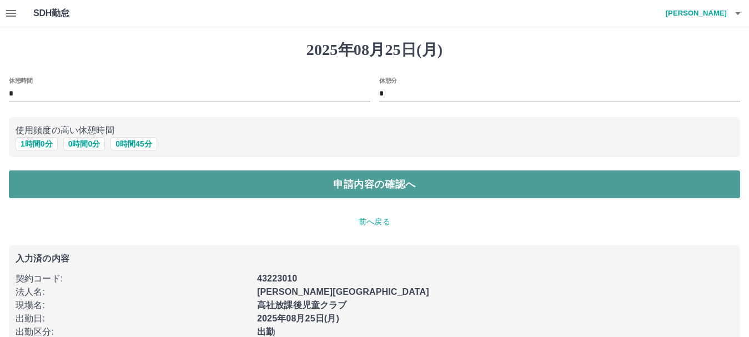
click at [39, 174] on button "申請内容の確認へ" at bounding box center [374, 184] width 731 height 28
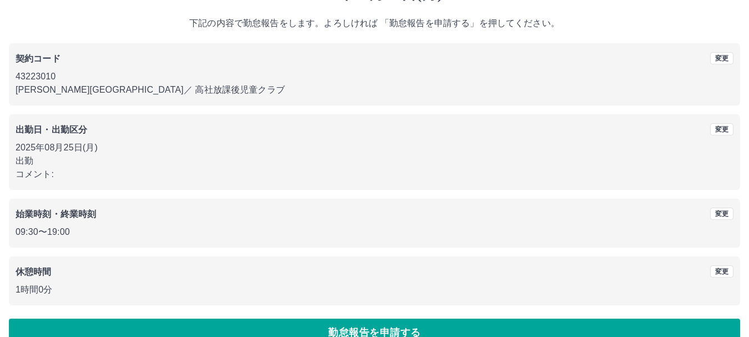
scroll to position [79, 0]
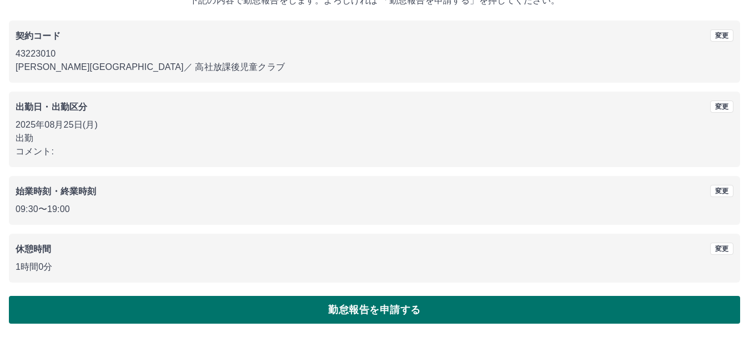
click at [372, 321] on button "勤怠報告を申請する" at bounding box center [374, 310] width 731 height 28
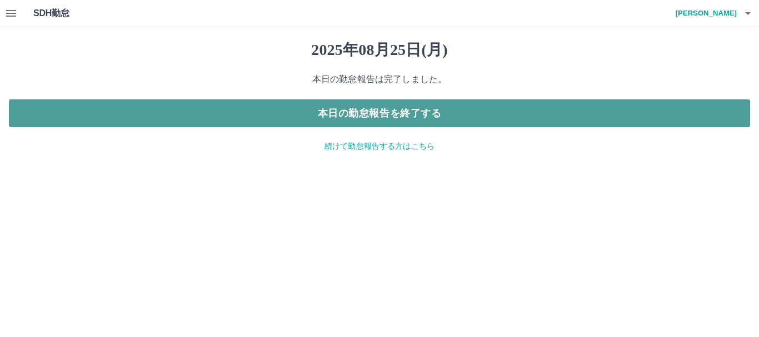
click at [374, 119] on button "本日の勤怠報告を終了する" at bounding box center [379, 113] width 741 height 28
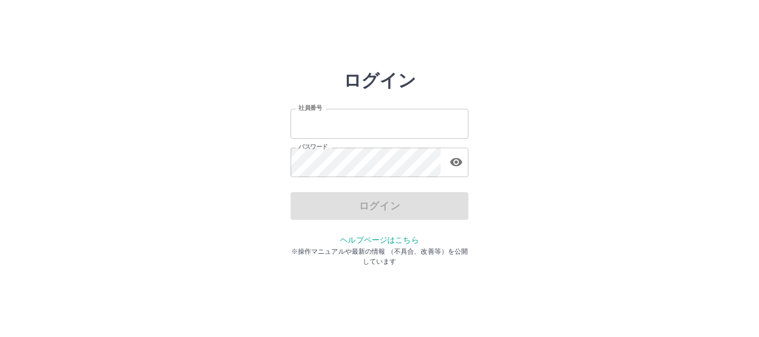
type input "*******"
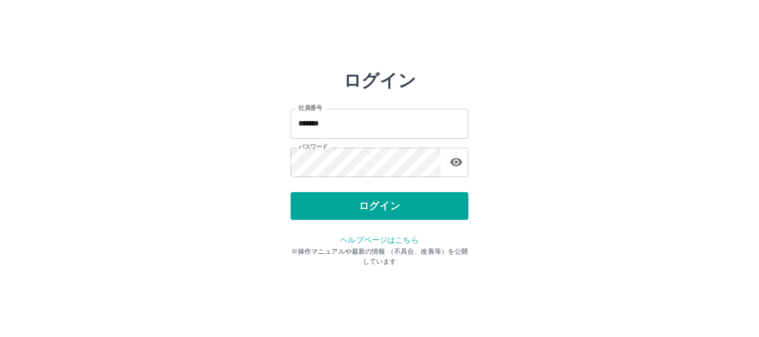
click at [360, 211] on div "ログイン" at bounding box center [379, 206] width 178 height 28
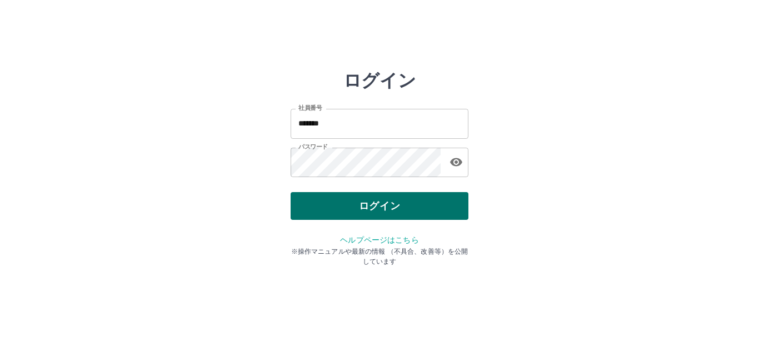
click at [360, 211] on button "ログイン" at bounding box center [379, 206] width 178 height 28
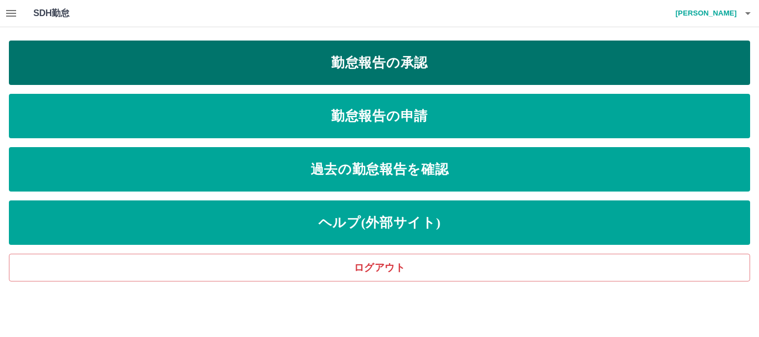
click at [392, 71] on link "勤怠報告の承認" at bounding box center [379, 63] width 741 height 44
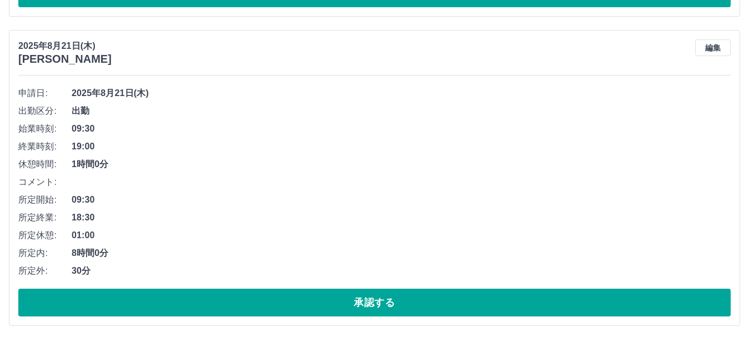
scroll to position [1936, 0]
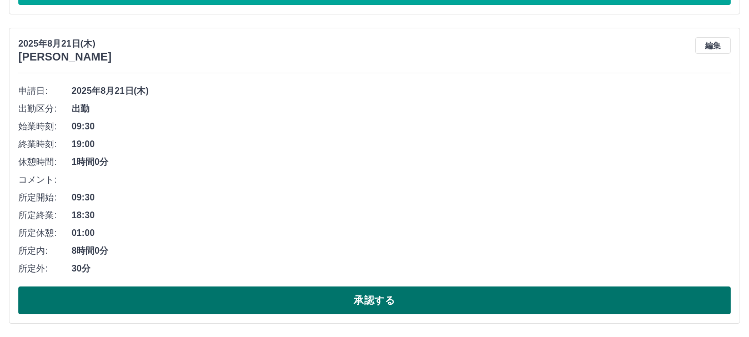
click at [225, 295] on button "承認する" at bounding box center [374, 301] width 713 height 28
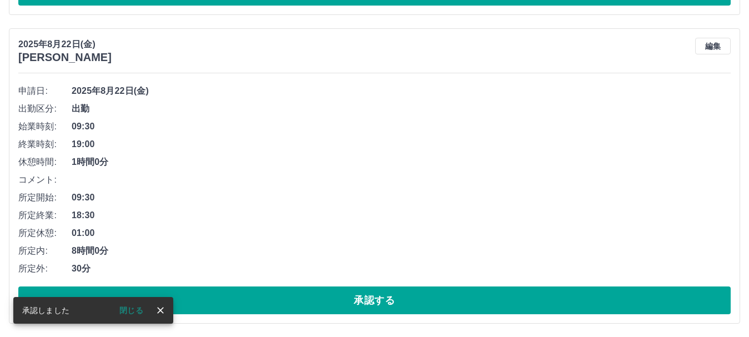
scroll to position [1627, 0]
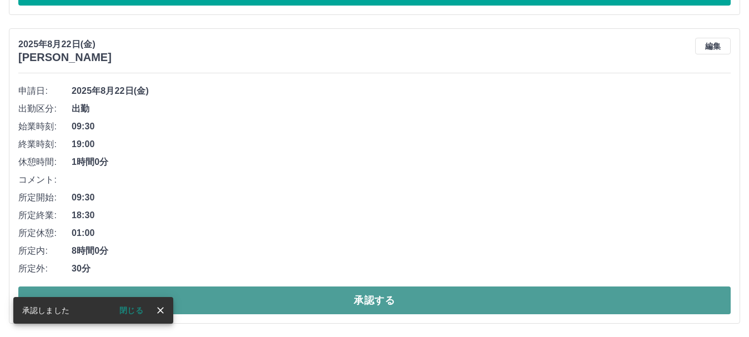
click at [233, 296] on button "承認する" at bounding box center [374, 301] width 713 height 28
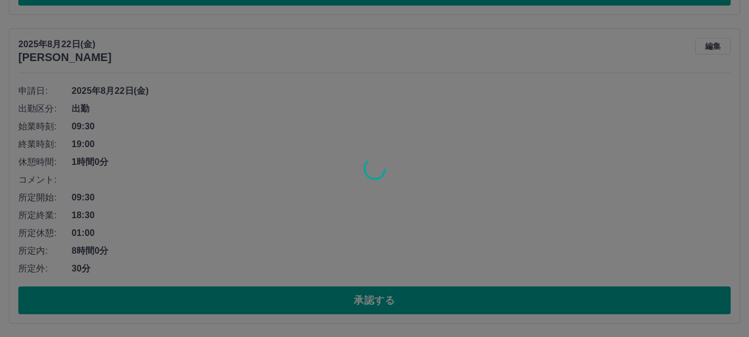
scroll to position [1318, 0]
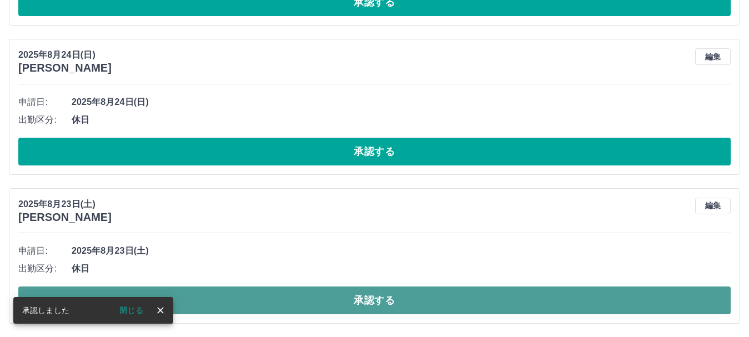
click at [265, 302] on button "承認する" at bounding box center [374, 301] width 713 height 28
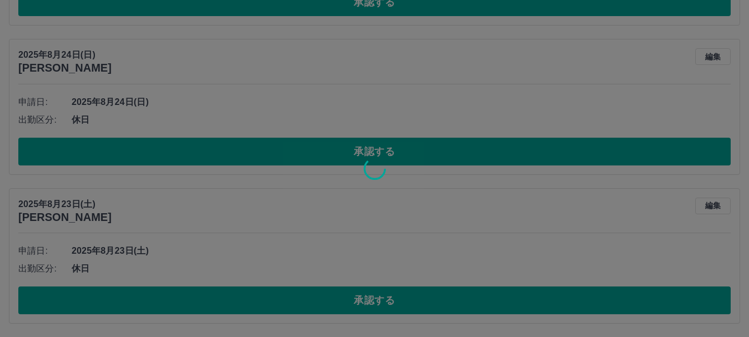
scroll to position [1169, 0]
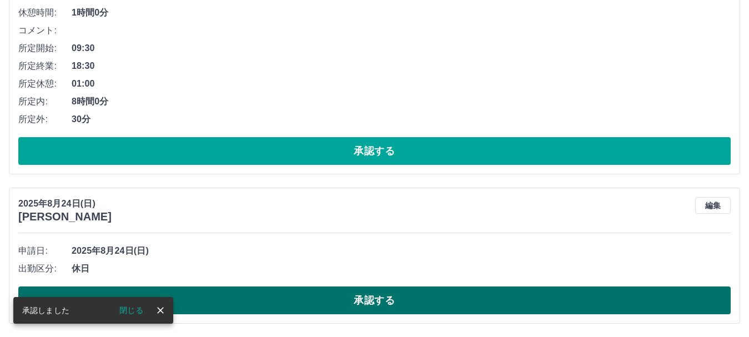
click at [266, 299] on button "承認する" at bounding box center [374, 301] width 713 height 28
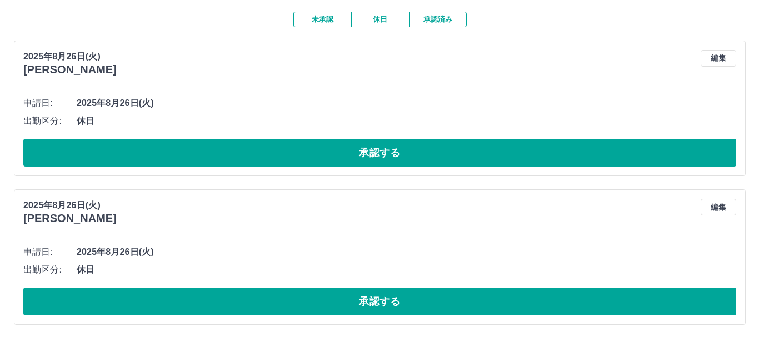
scroll to position [0, 0]
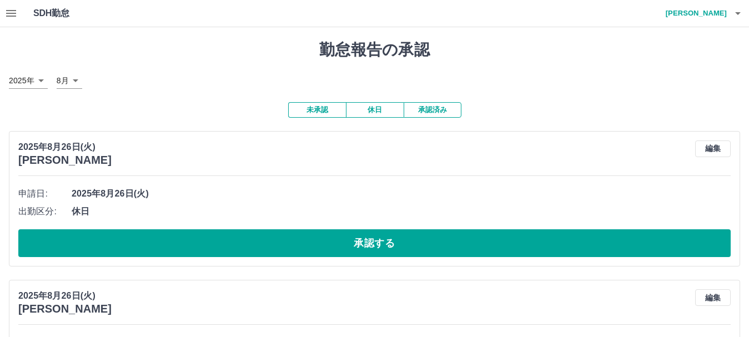
click at [711, 13] on h4 "北澤　麻弥" at bounding box center [693, 13] width 67 height 27
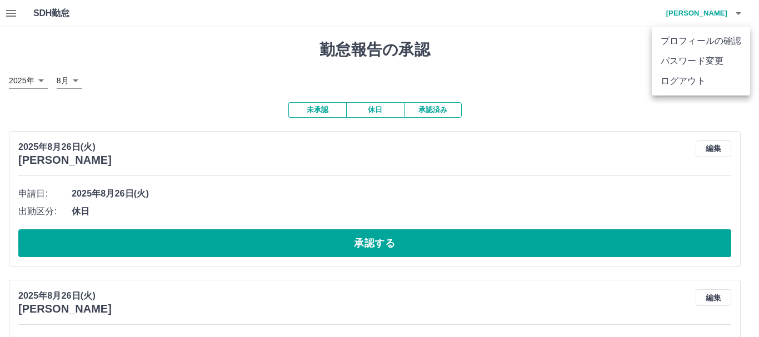
click at [676, 82] on li "ログアウト" at bounding box center [700, 81] width 98 height 20
